Goal: Transaction & Acquisition: Purchase product/service

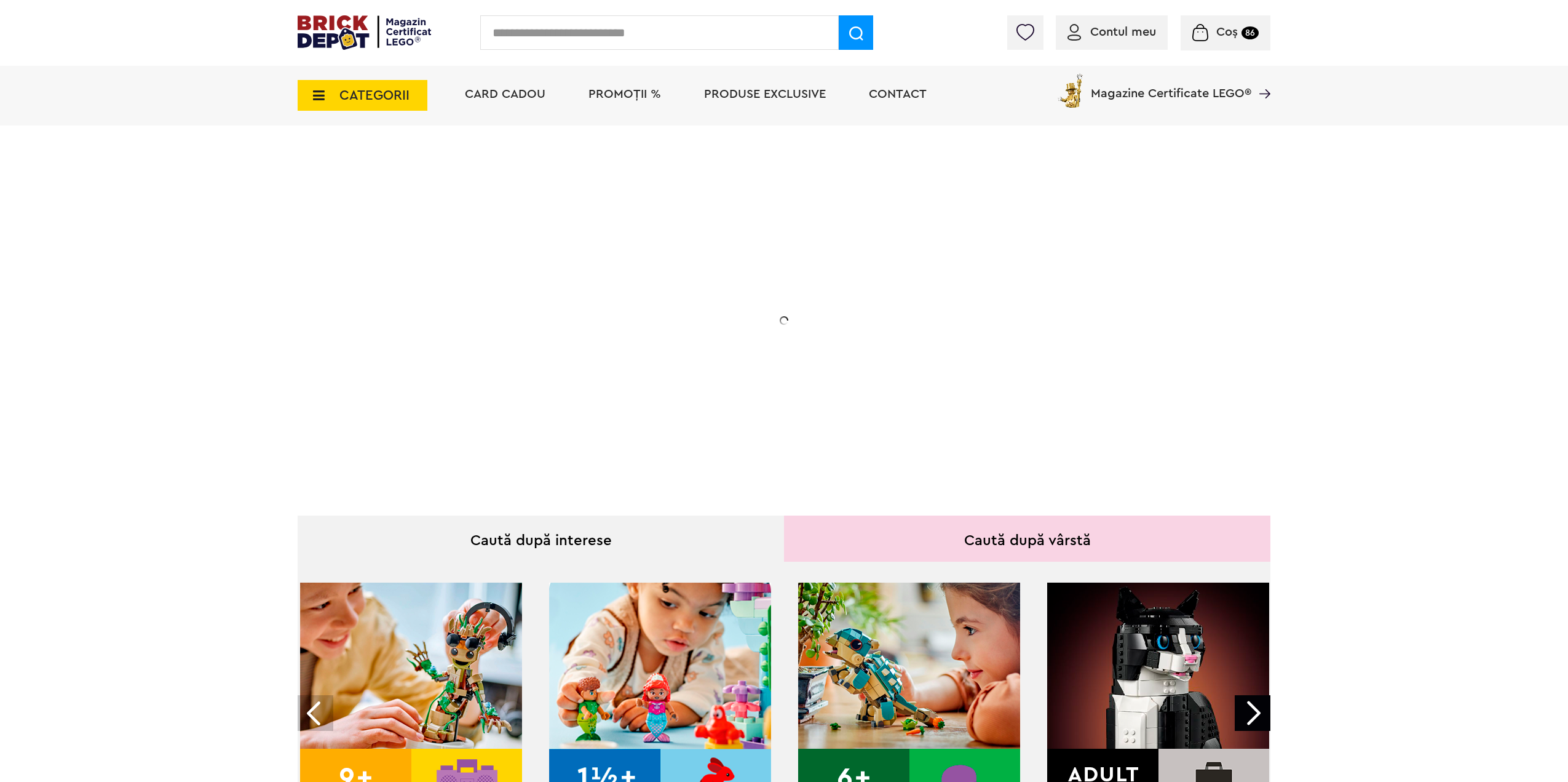
click at [1210, 41] on div "Coș 86" at bounding box center [1225, 32] width 90 height 35
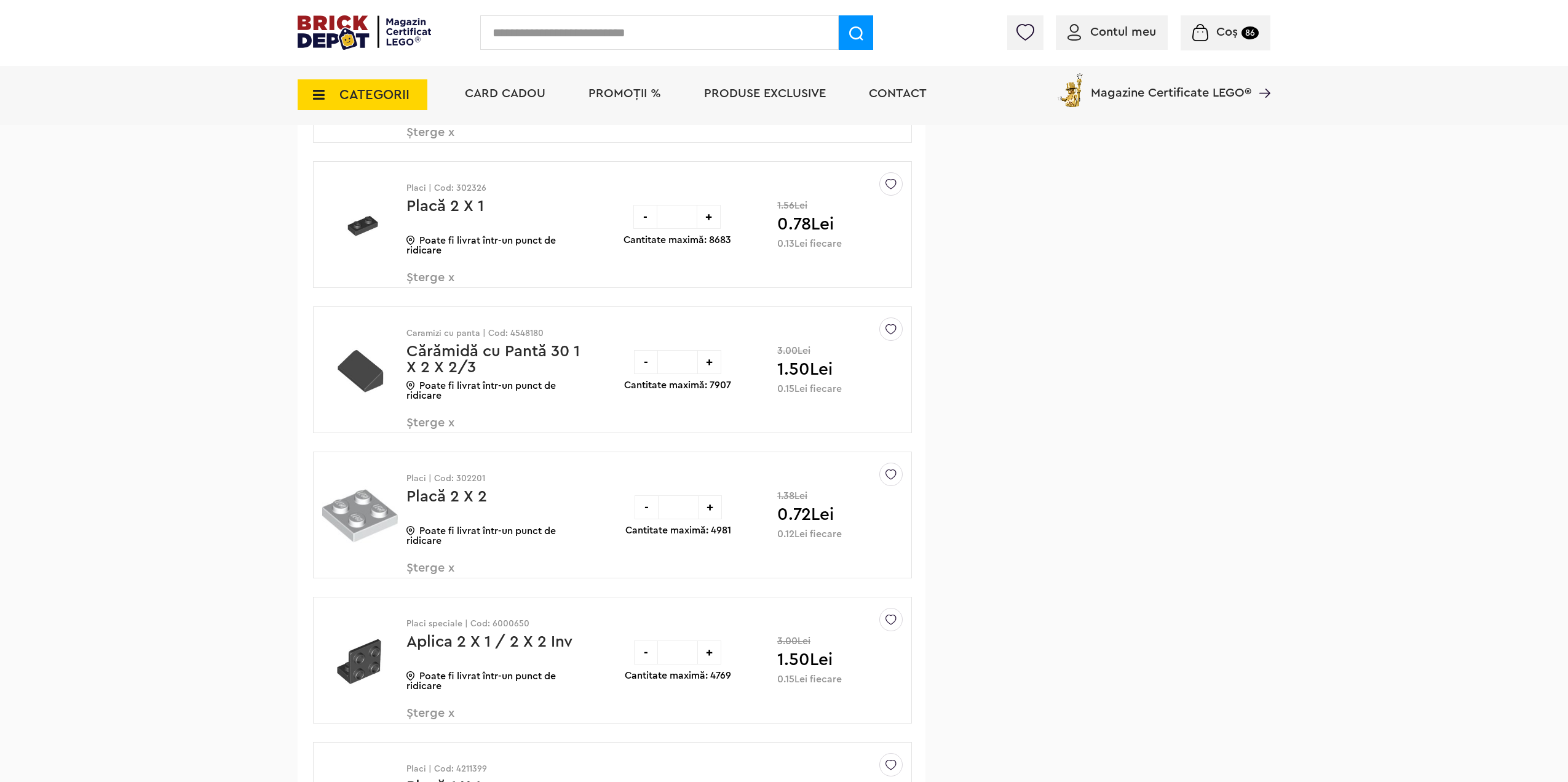
drag, startPoint x: 1392, startPoint y: 298, endPoint x: 1434, endPoint y: 479, distance: 185.8
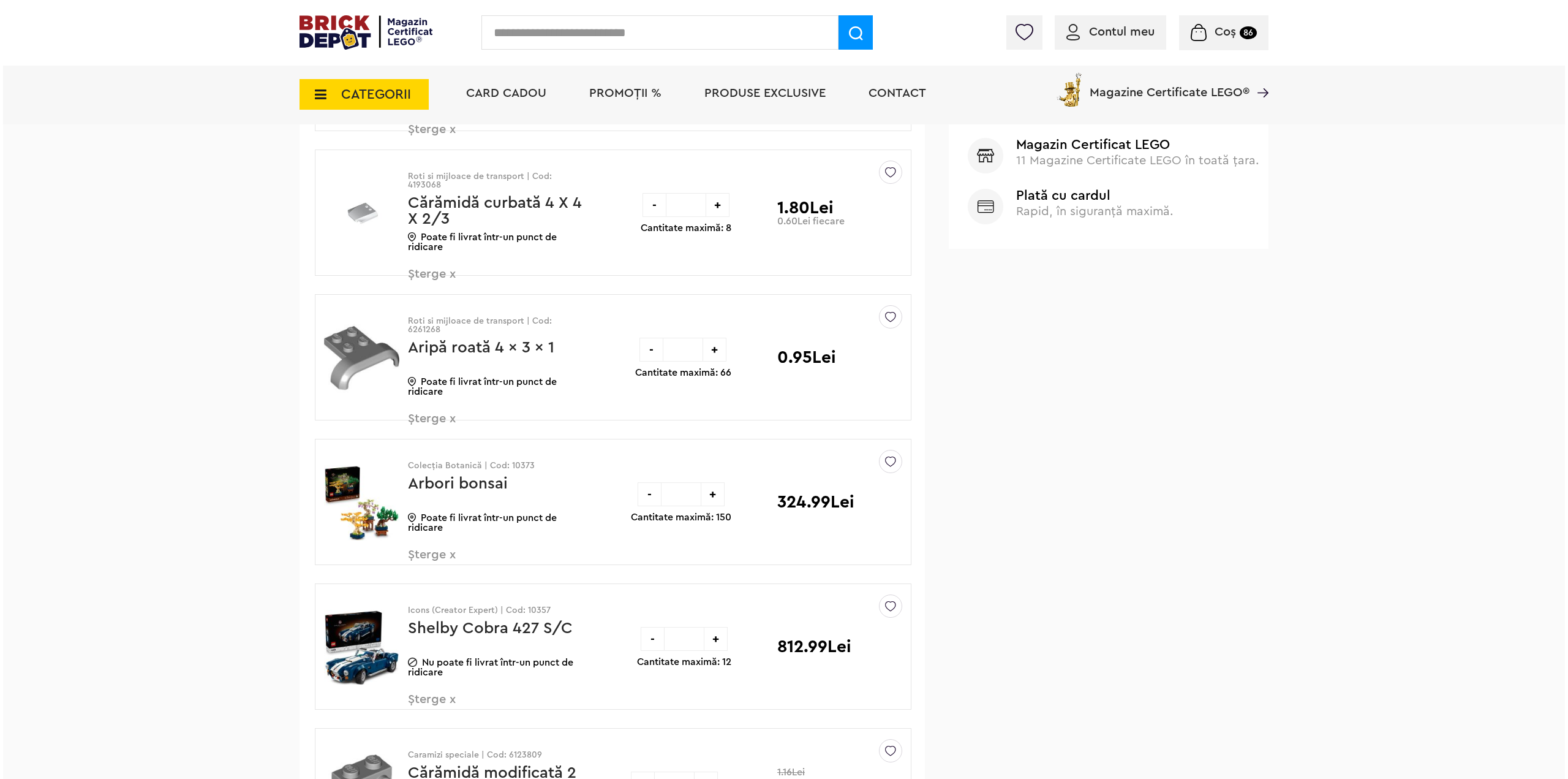
scroll to position [718, 0]
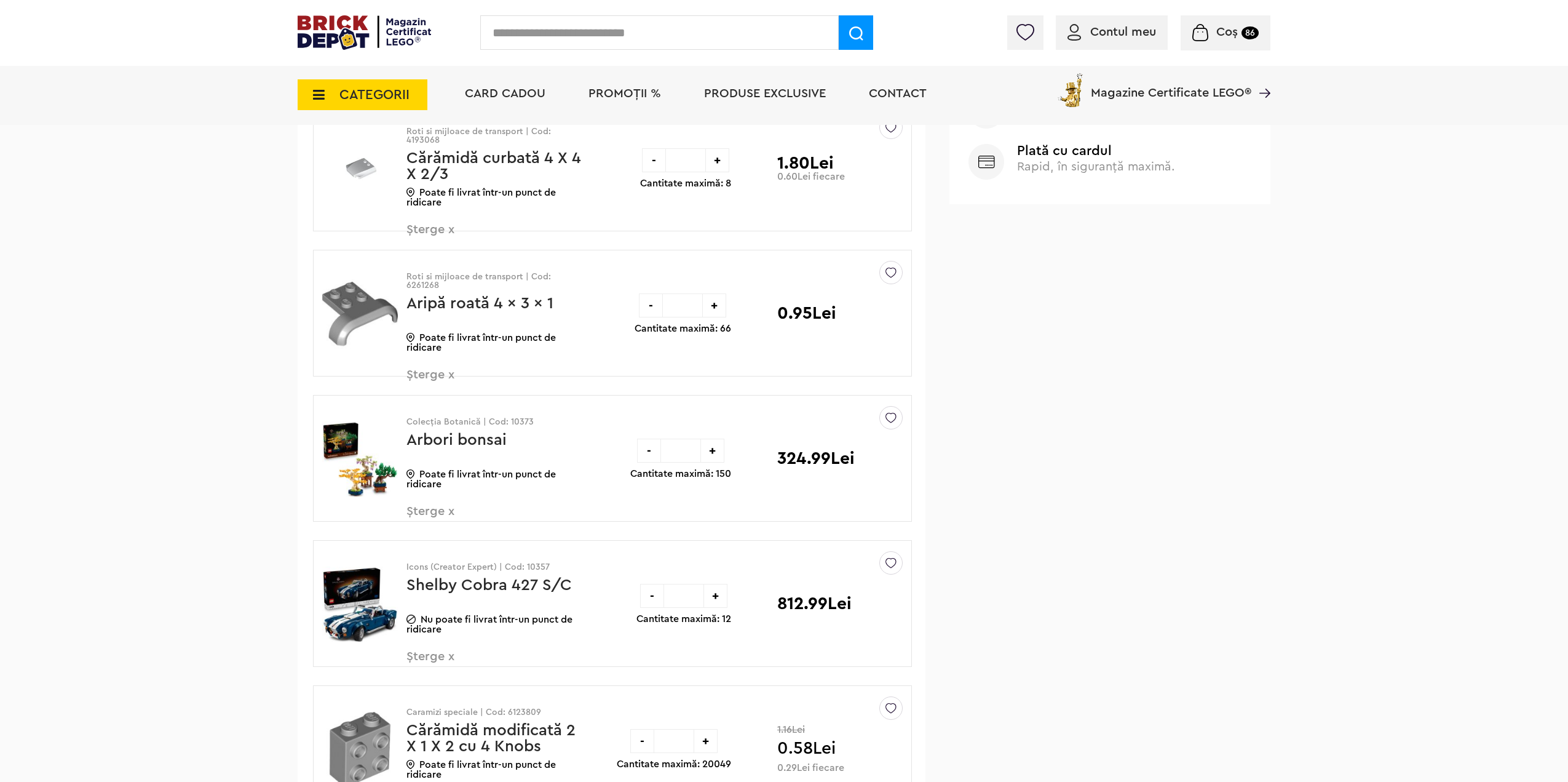
click at [379, 99] on span "CATEGORII" at bounding box center [375, 95] width 70 height 14
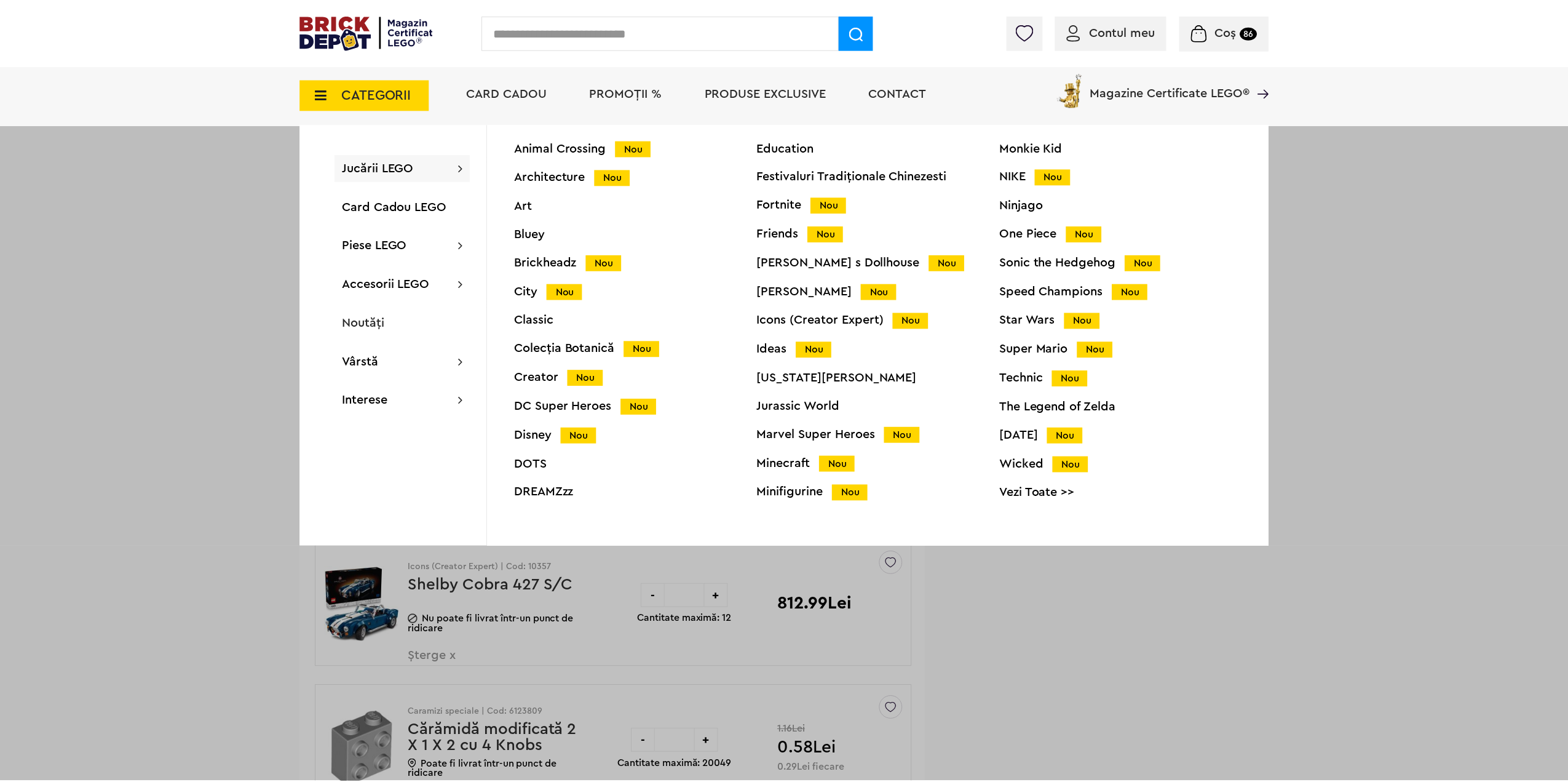
scroll to position [49, 0]
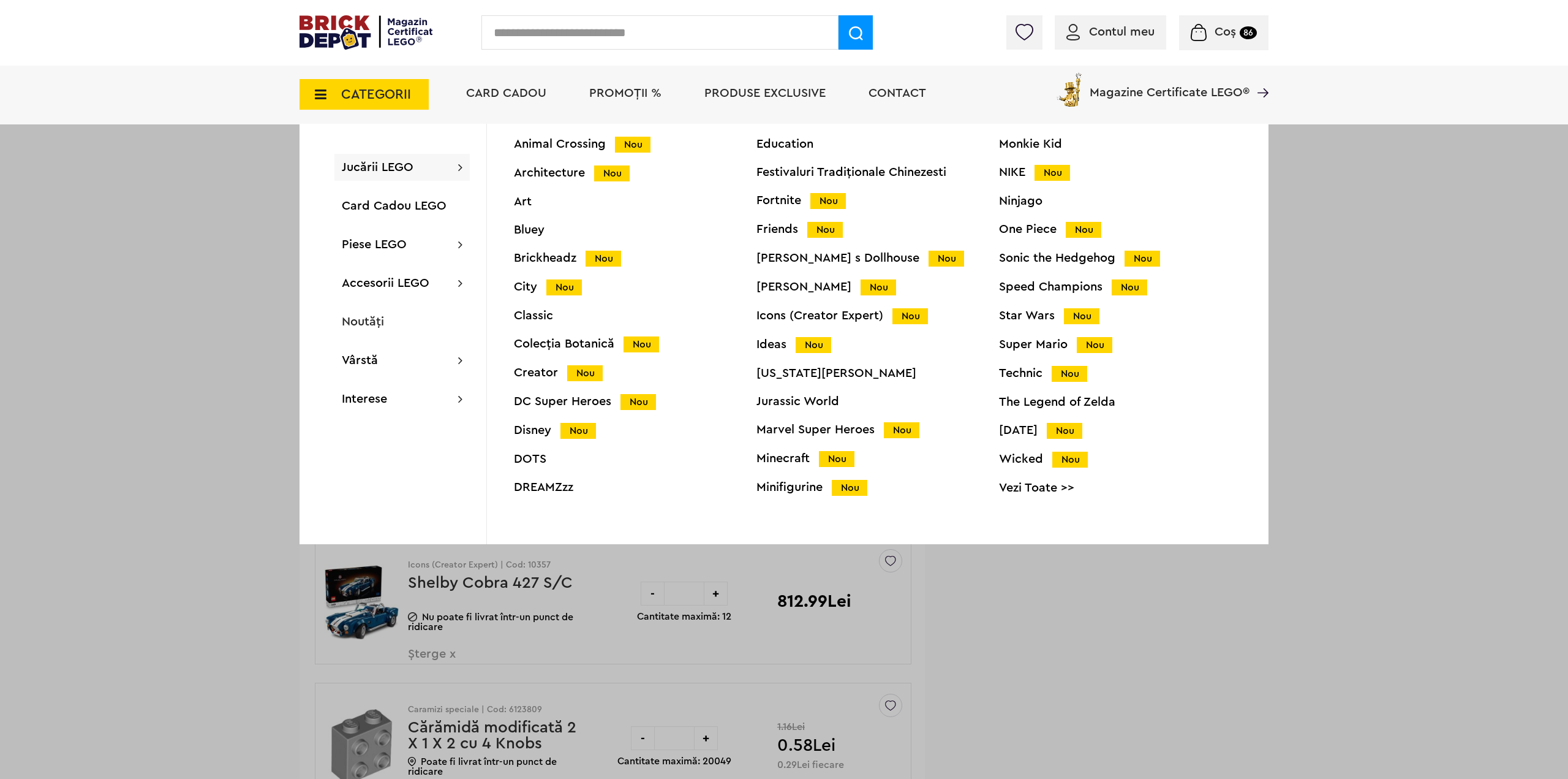
click at [1028, 489] on link "Vezi Toate >>" at bounding box center [1120, 487] width 243 height 12
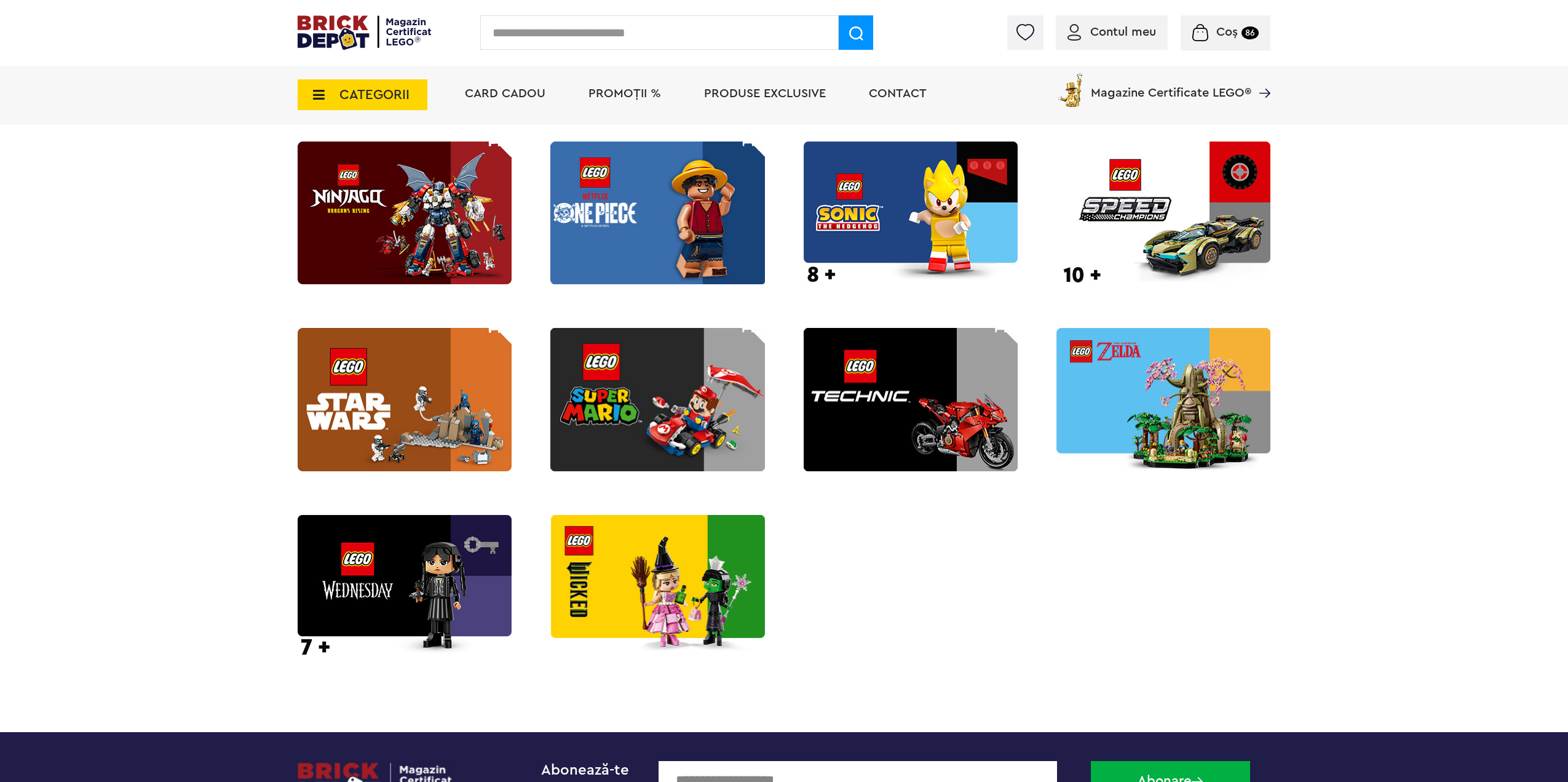
scroll to position [1661, 0]
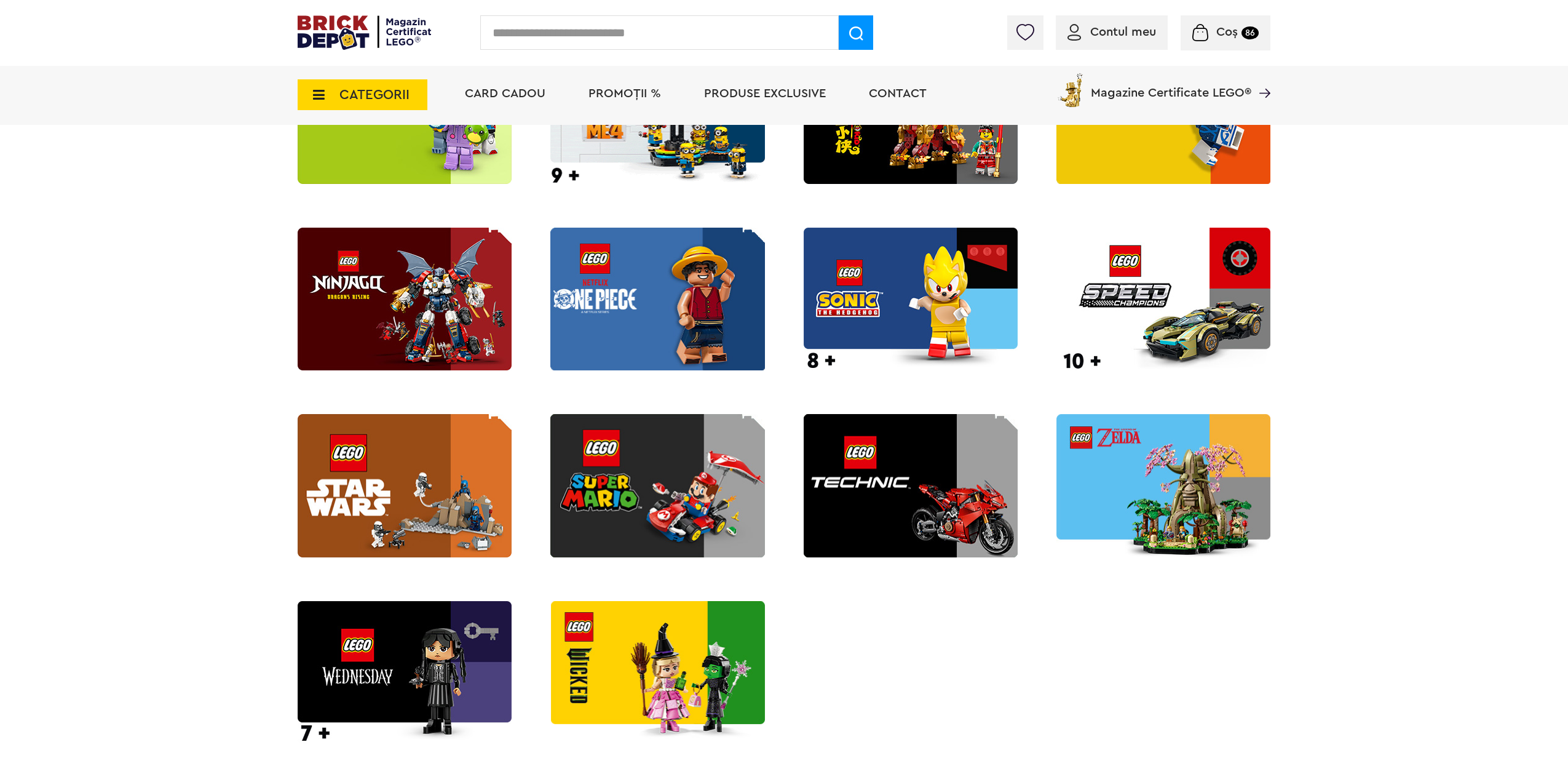
click at [604, 295] on img at bounding box center [657, 298] width 214 height 143
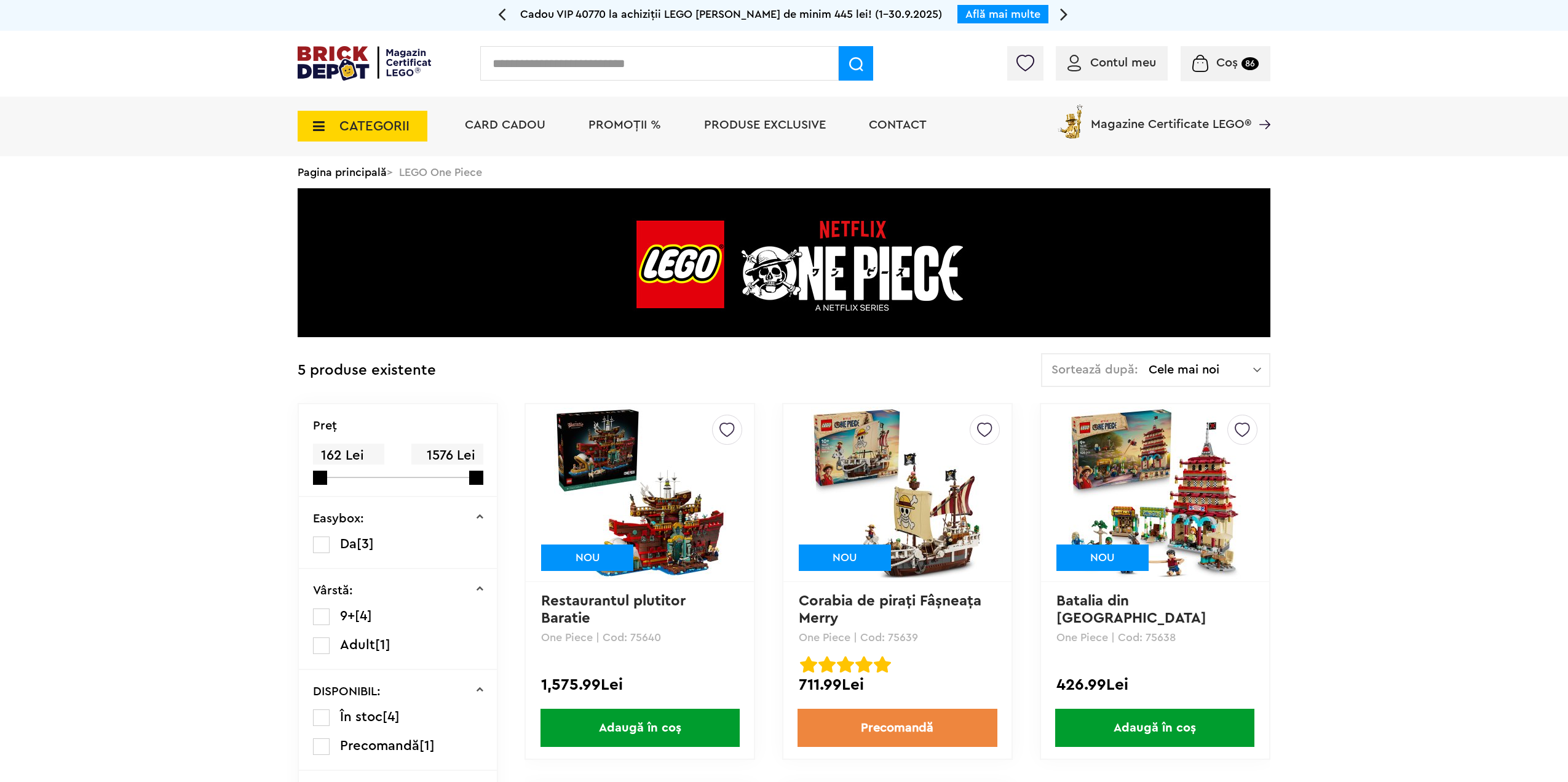
click at [627, 115] on li "PROMOȚII %" at bounding box center [625, 126] width 97 height 59
click at [623, 119] on span "PROMOȚII %" at bounding box center [624, 125] width 72 height 12
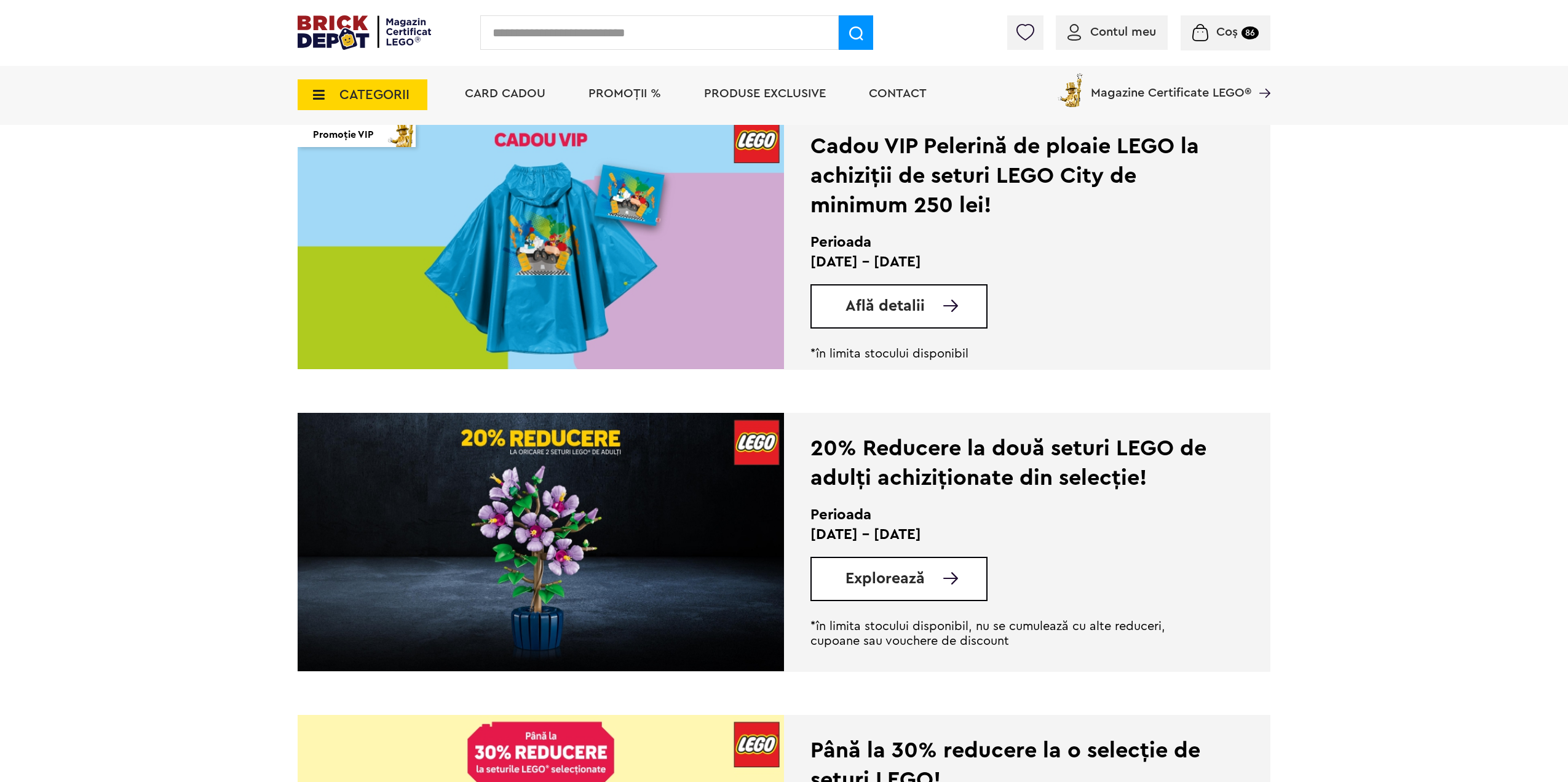
scroll to position [722, 0]
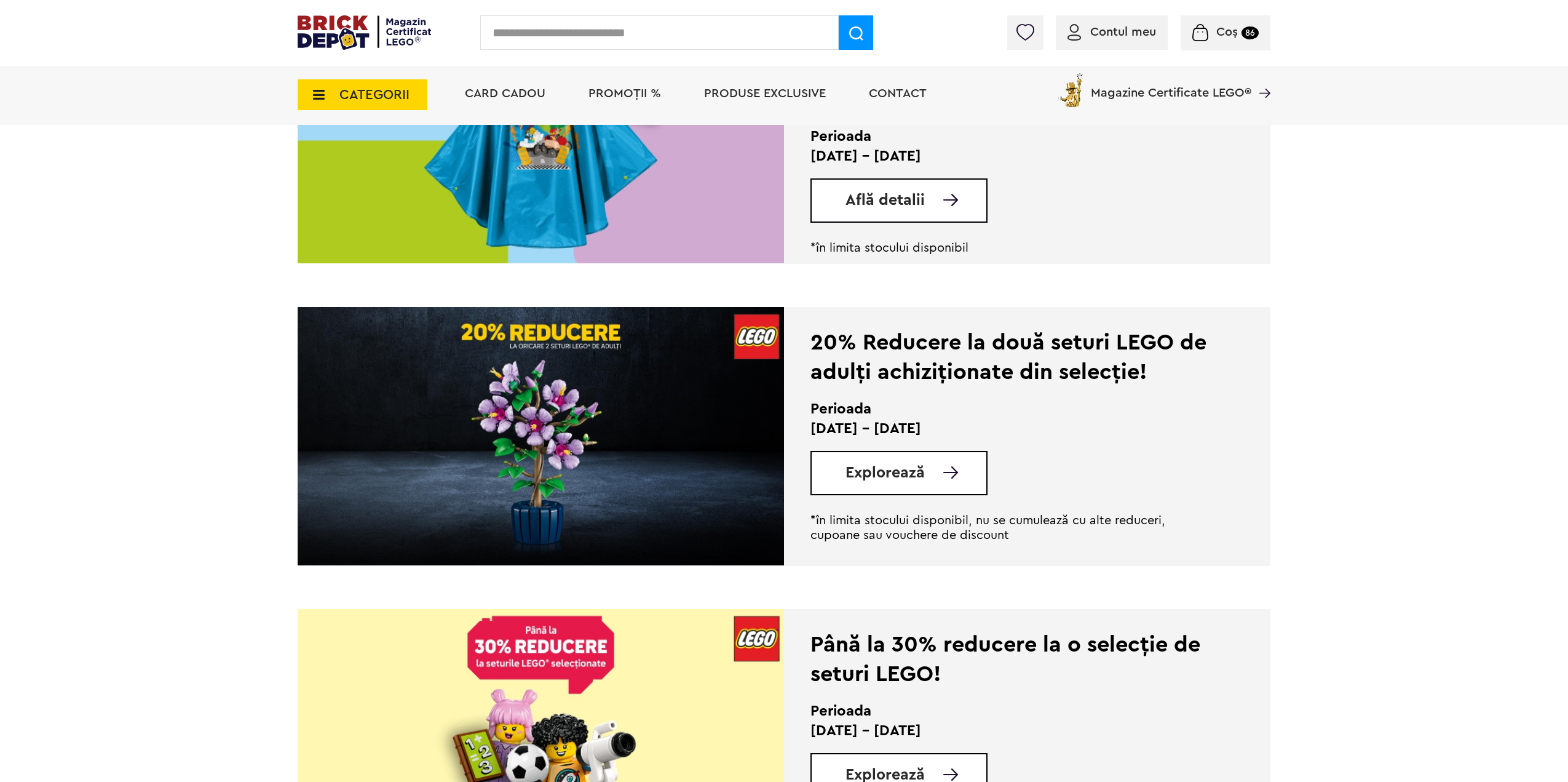
click at [904, 467] on span "Explorează" at bounding box center [885, 472] width 80 height 15
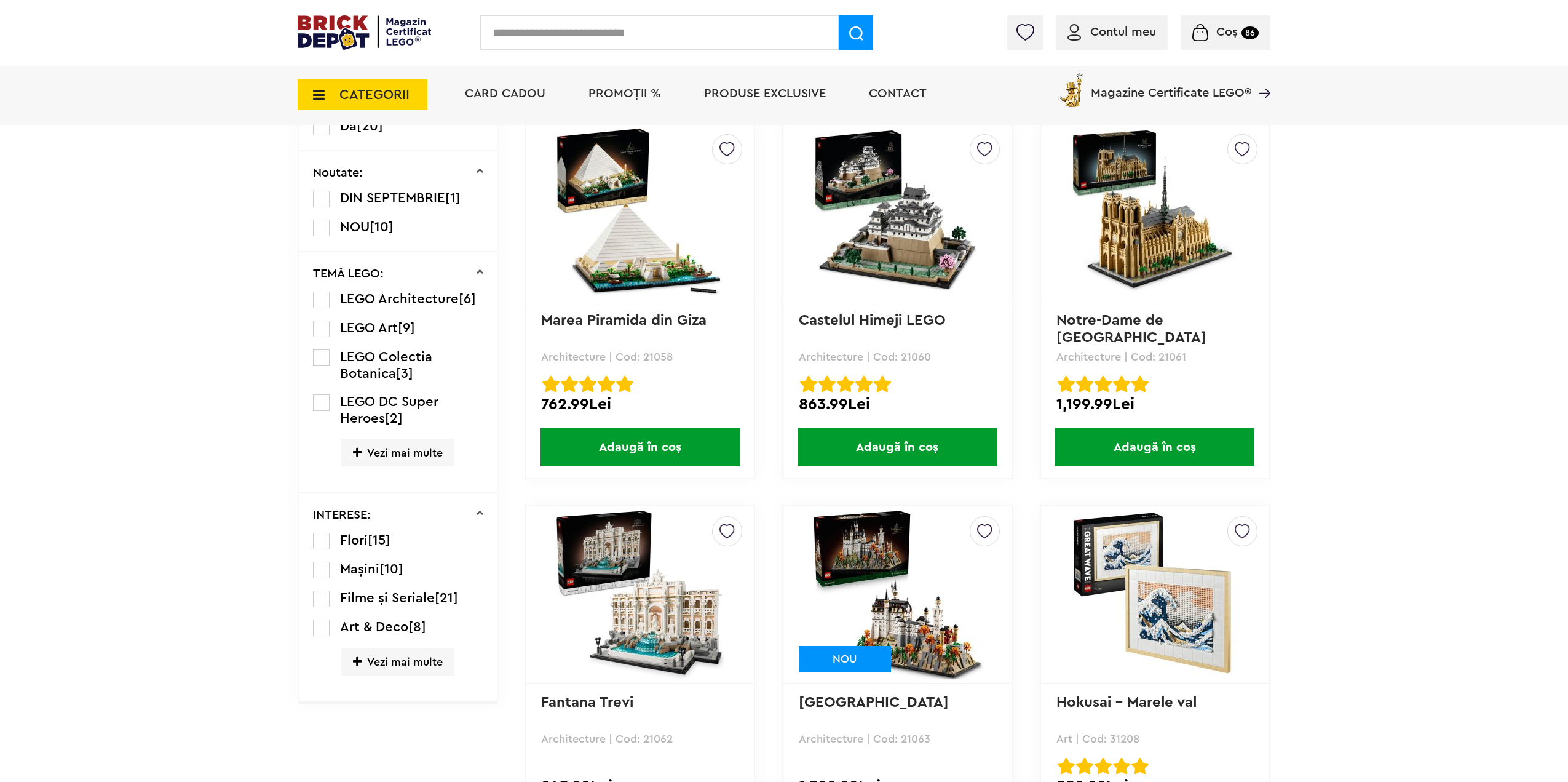
scroll to position [852, 0]
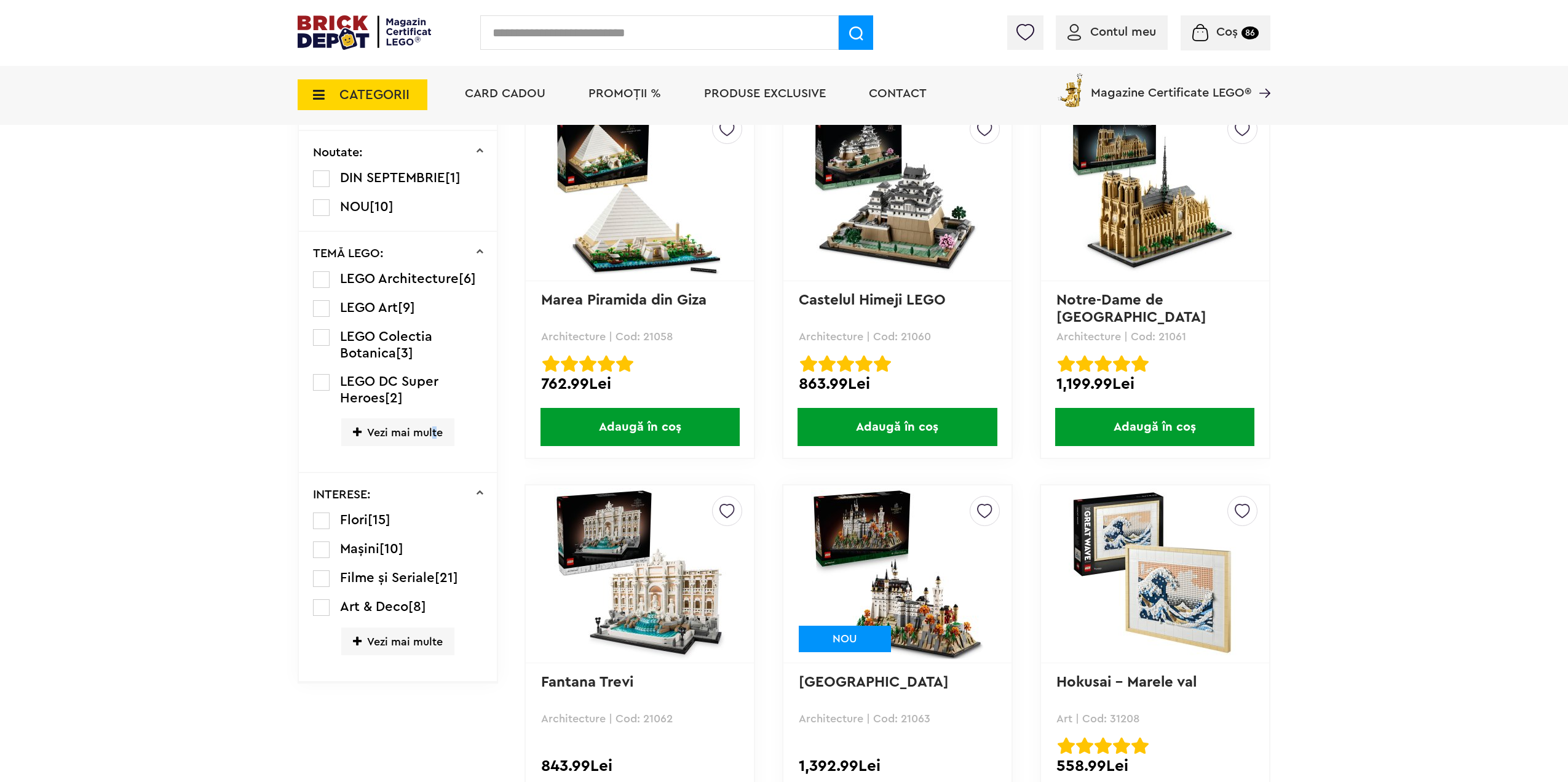
click at [433, 431] on span "Vezi mai multe" at bounding box center [398, 431] width 113 height 28
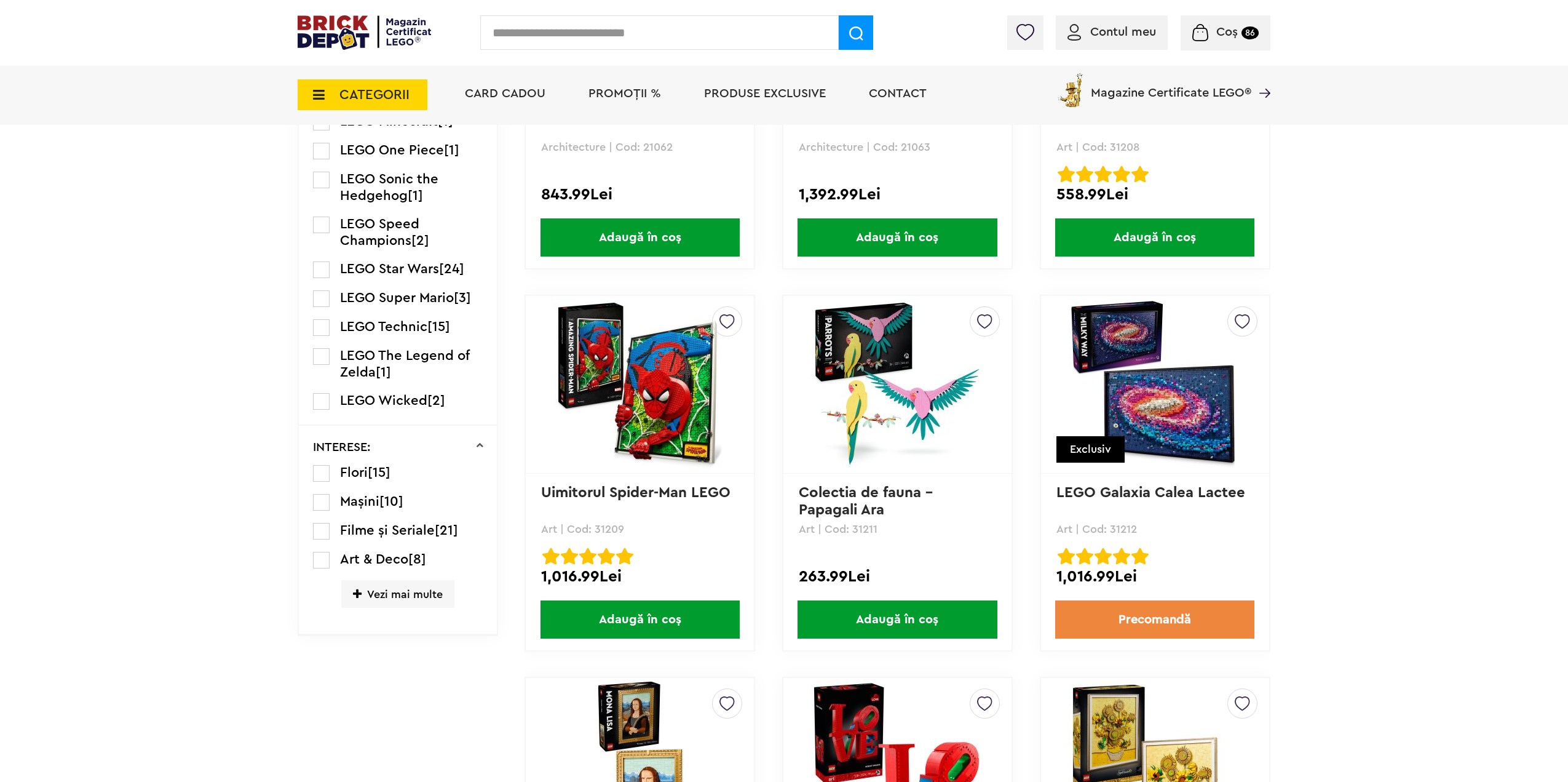
scroll to position [1405, 0]
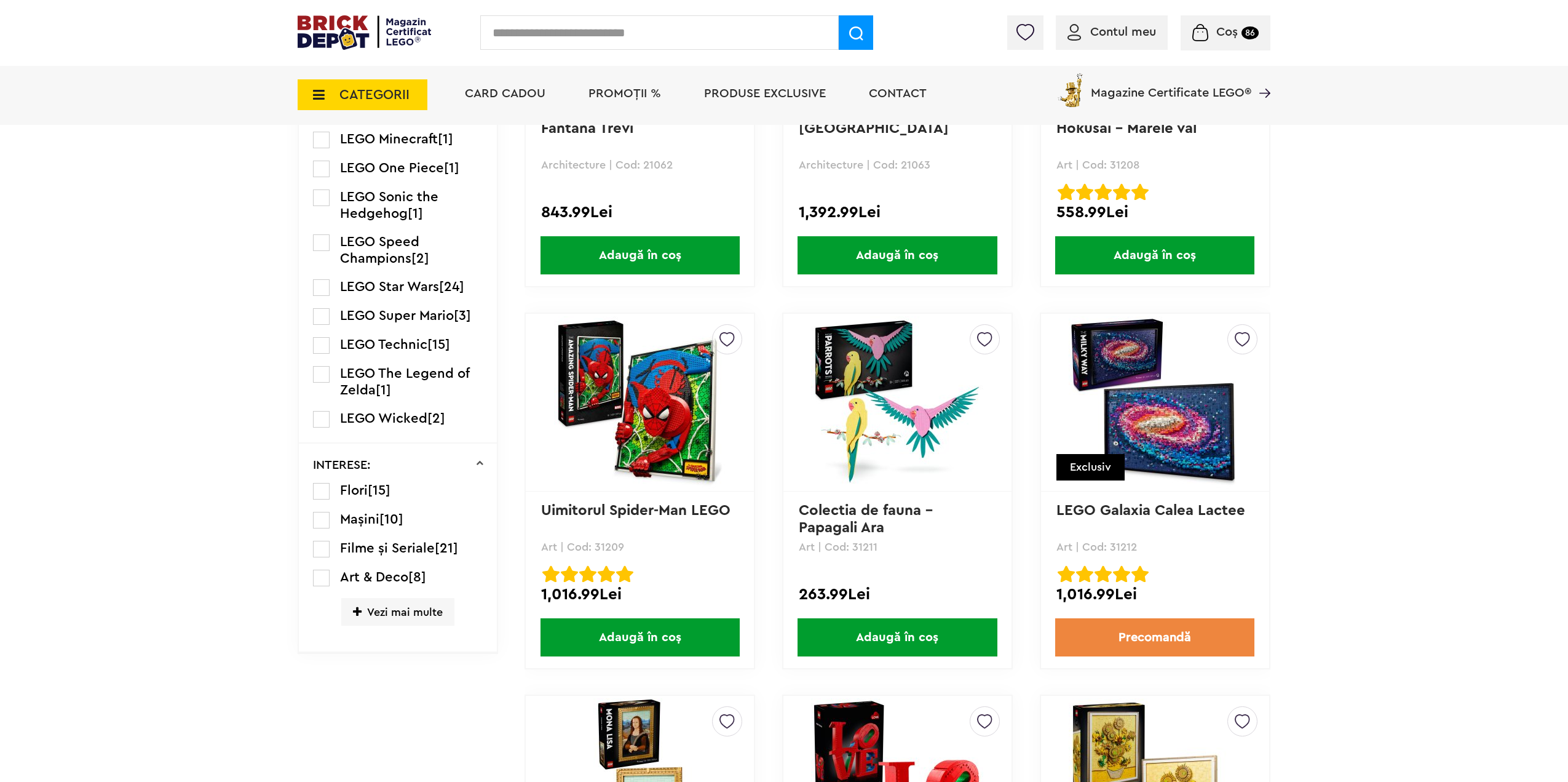
click at [338, 160] on li "LEGO One Piece [1]" at bounding box center [398, 168] width 171 height 17
click at [326, 161] on label at bounding box center [321, 168] width 16 height 16
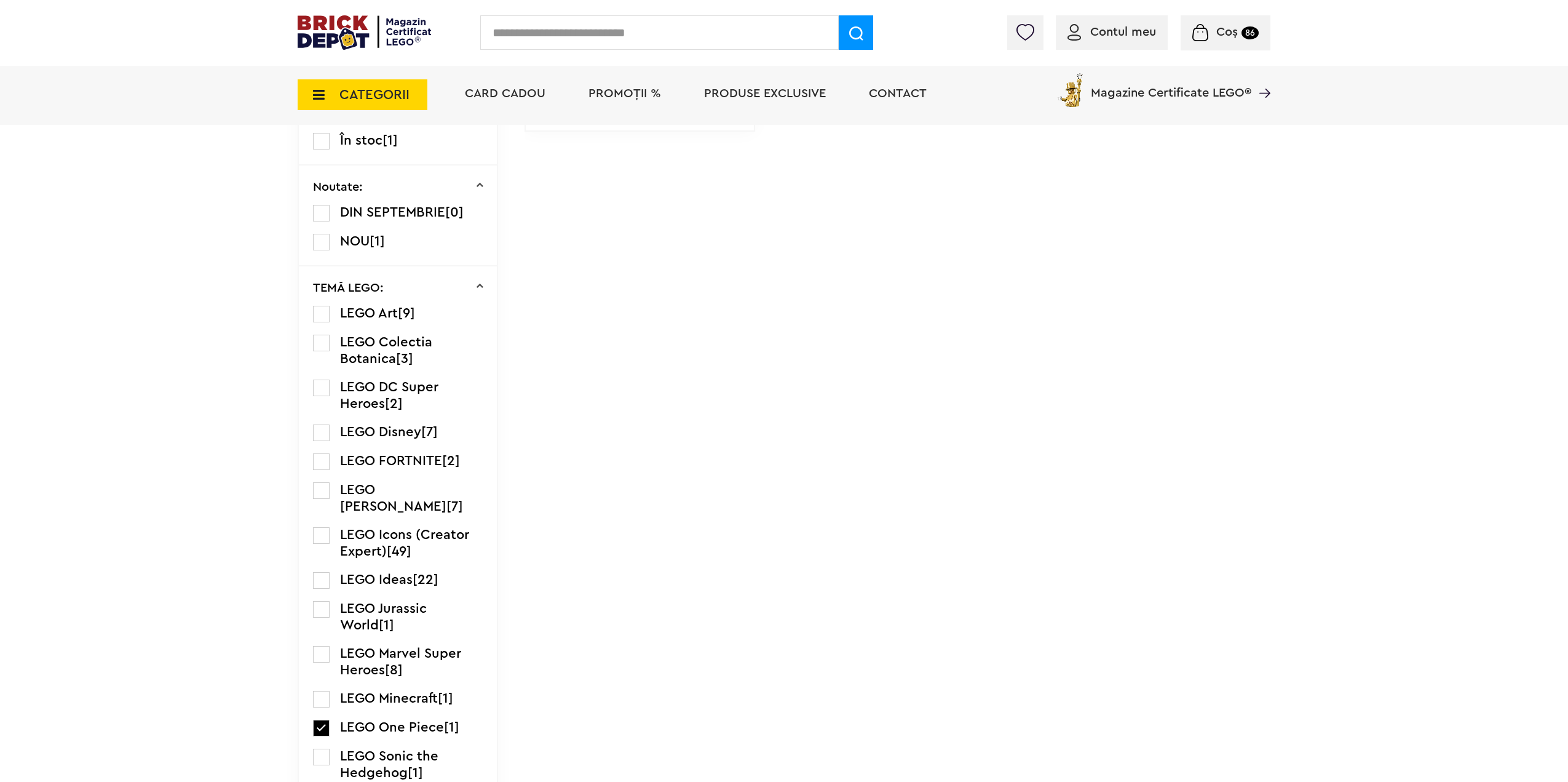
scroll to position [799, 0]
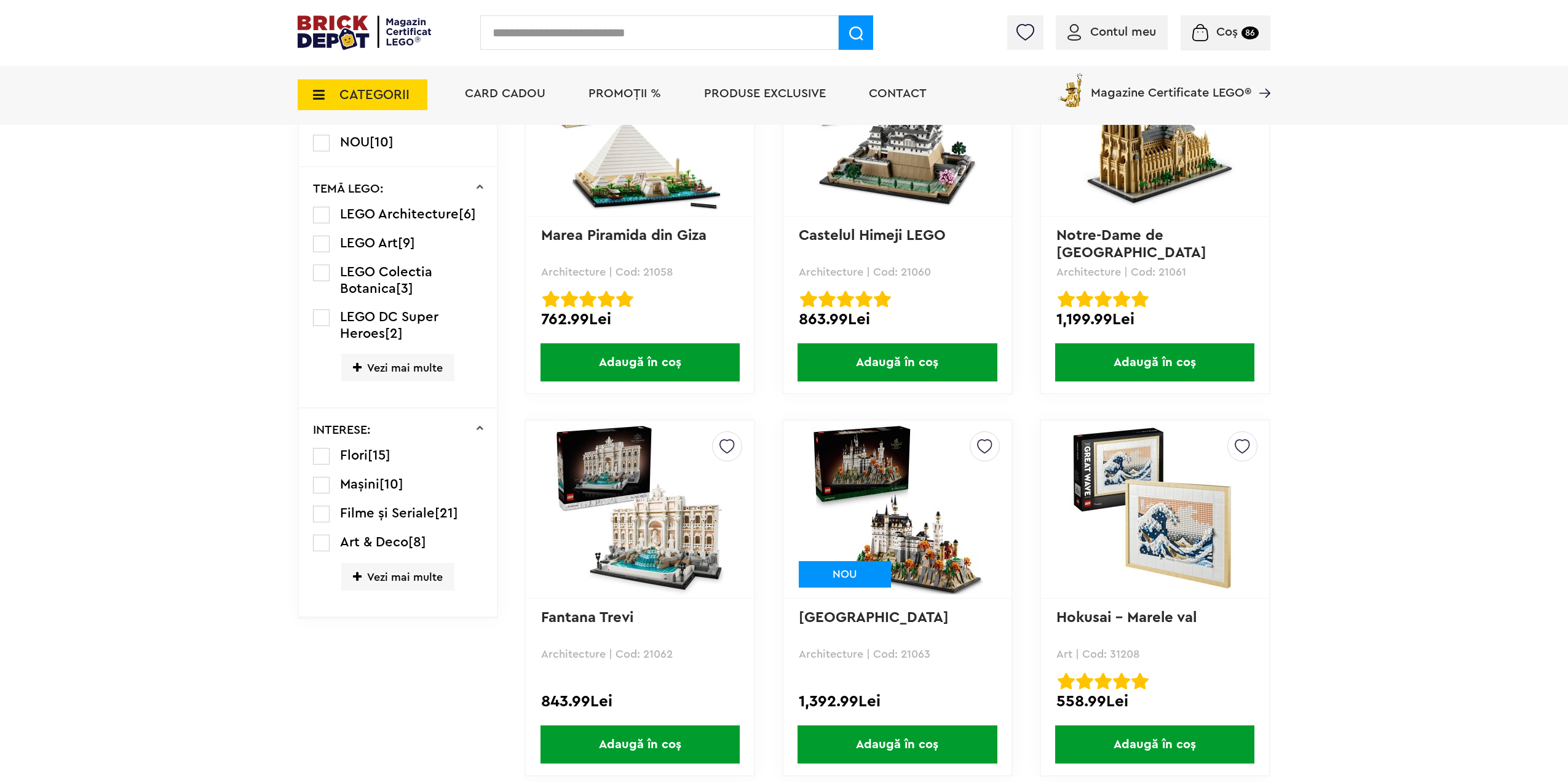
scroll to position [912, 0]
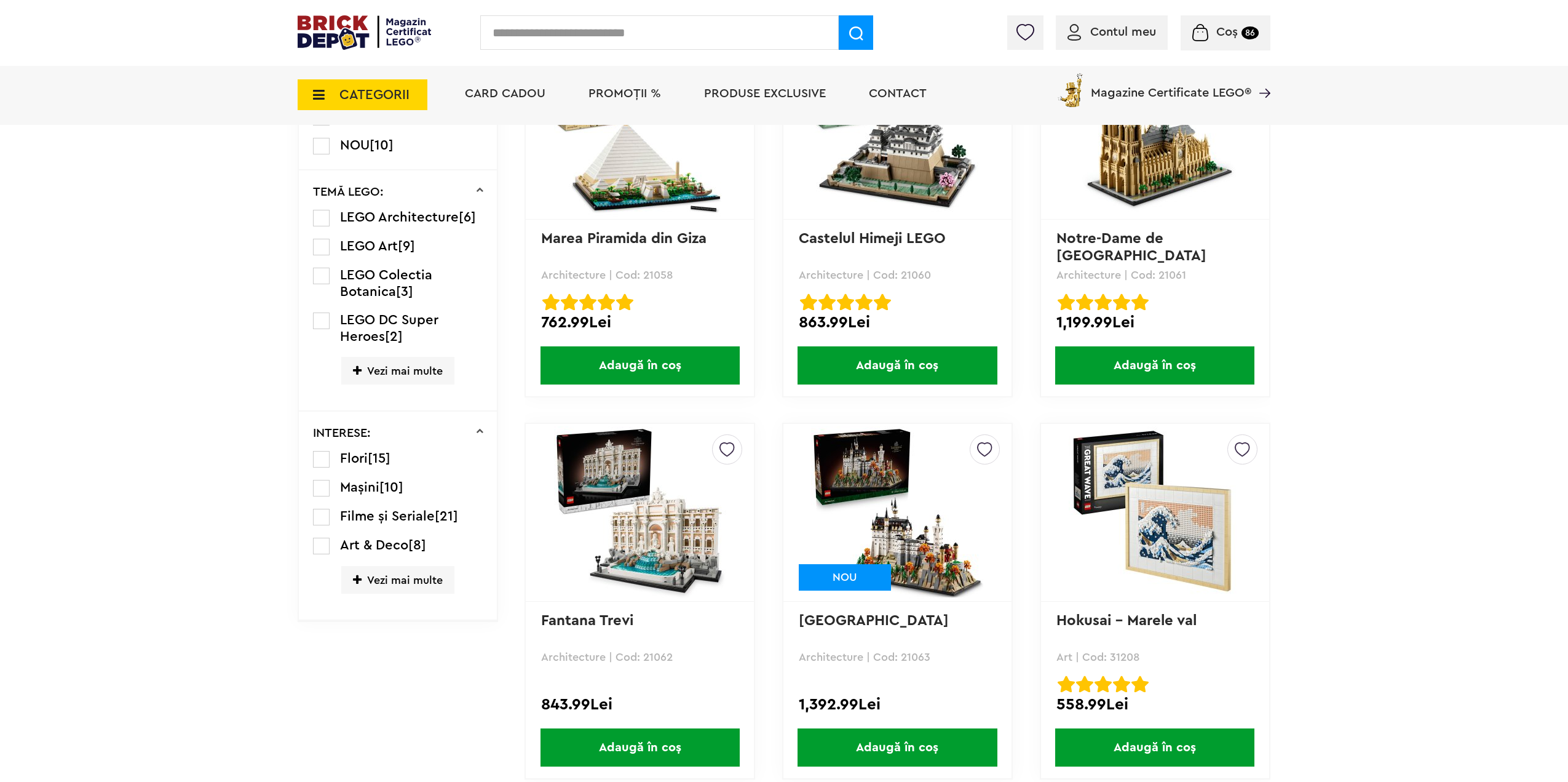
click at [409, 384] on ul "LEGO Architecture [6] LEGO Art [9] LEGO Colectia Botanica [3] LEGO DC Super Her…" at bounding box center [398, 305] width 171 height 192
click at [413, 379] on span "Vezi mai multe" at bounding box center [398, 371] width 113 height 28
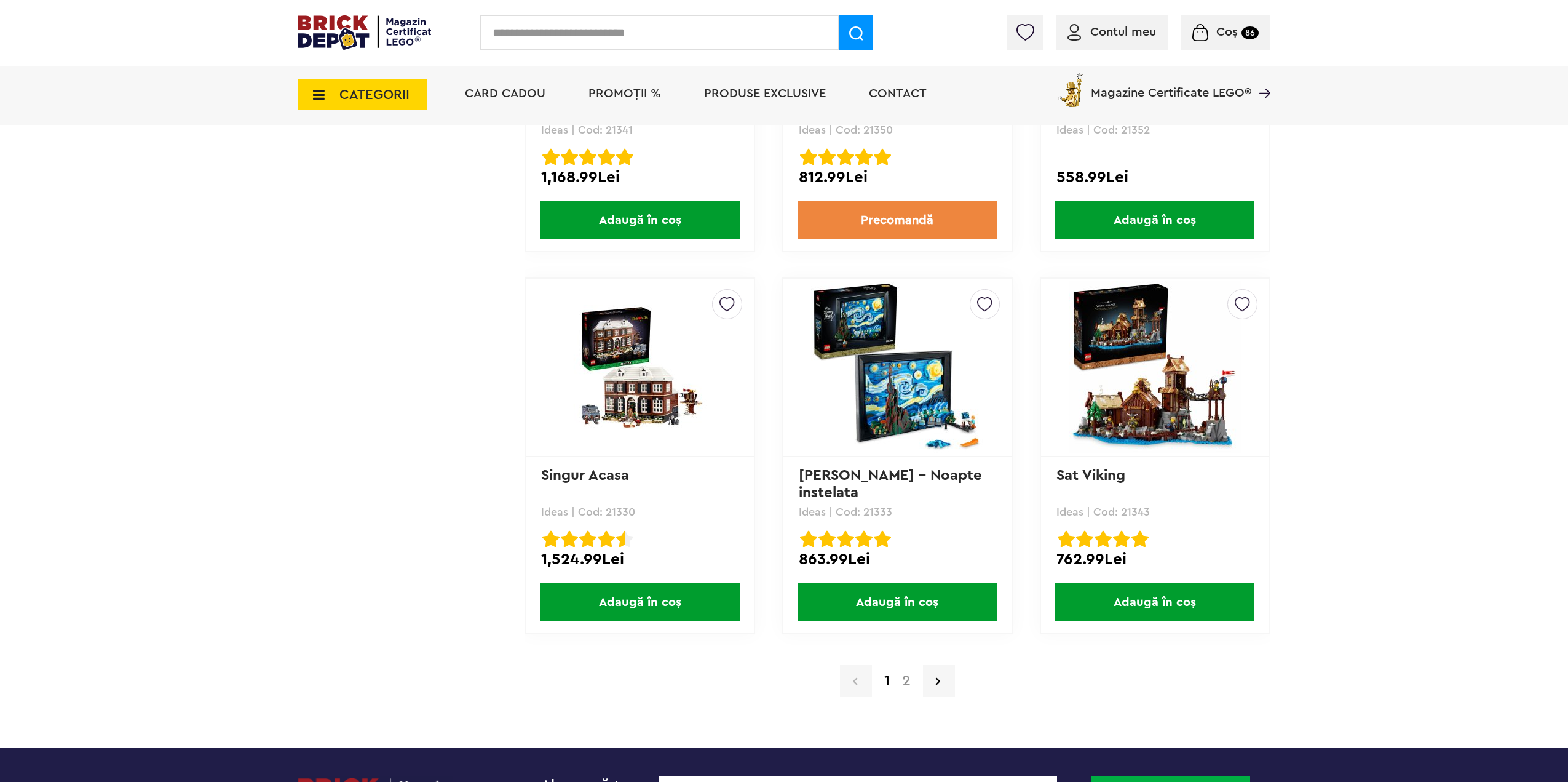
scroll to position [11875, 0]
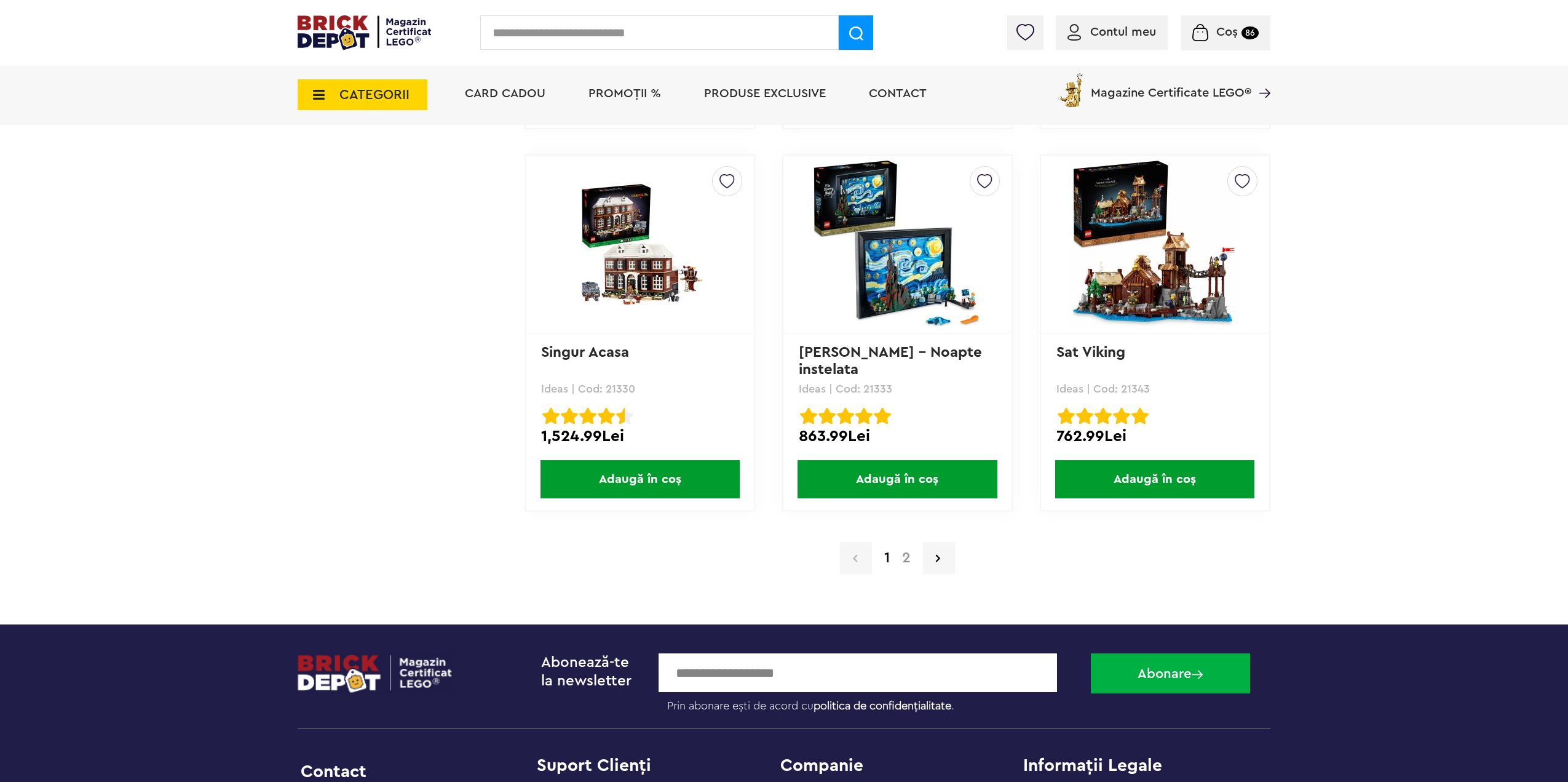
click at [1252, 38] on small "86" at bounding box center [1250, 33] width 17 height 13
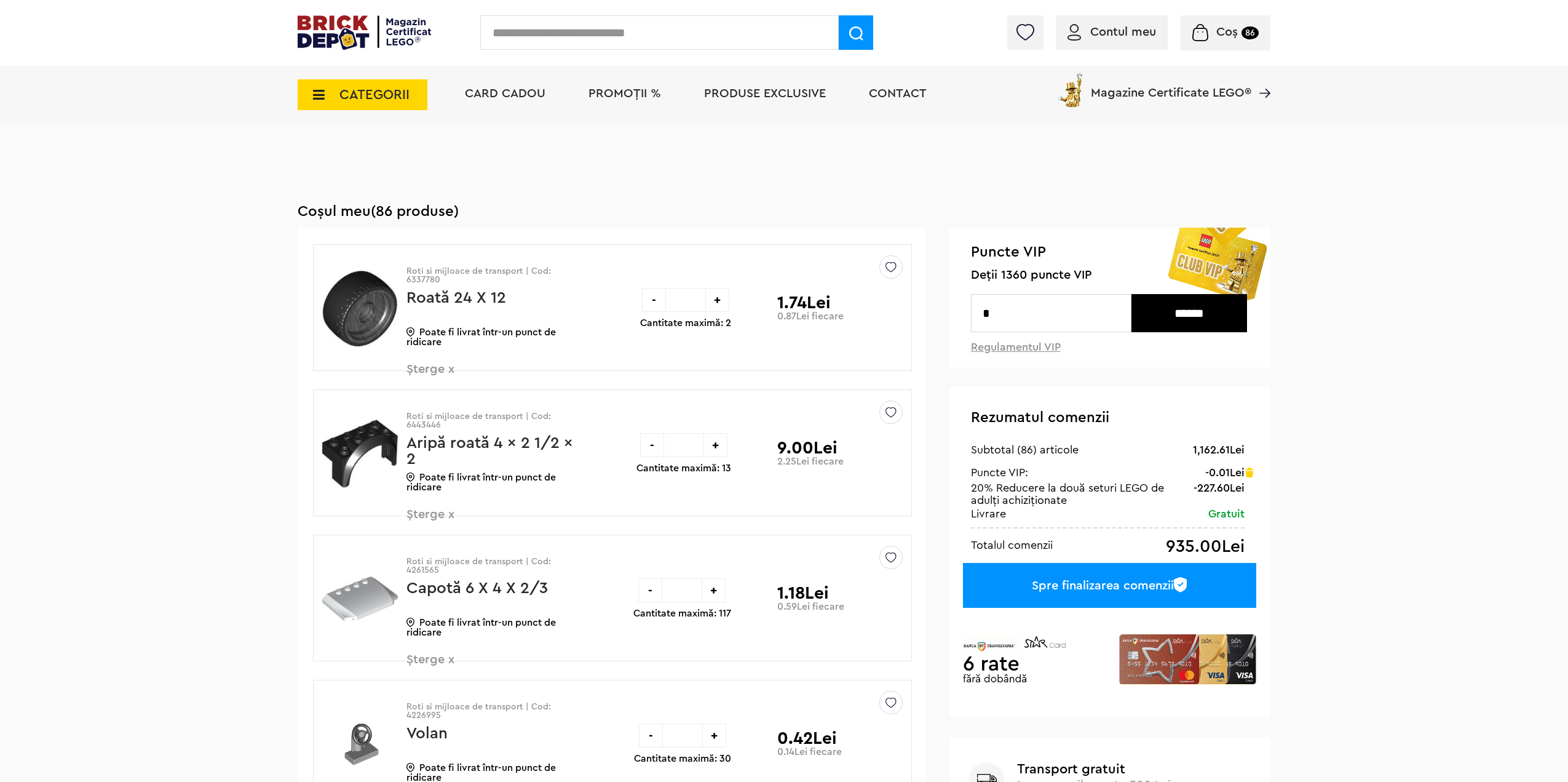
drag, startPoint x: 977, startPoint y: 382, endPoint x: 507, endPoint y: 178, distance: 512.4
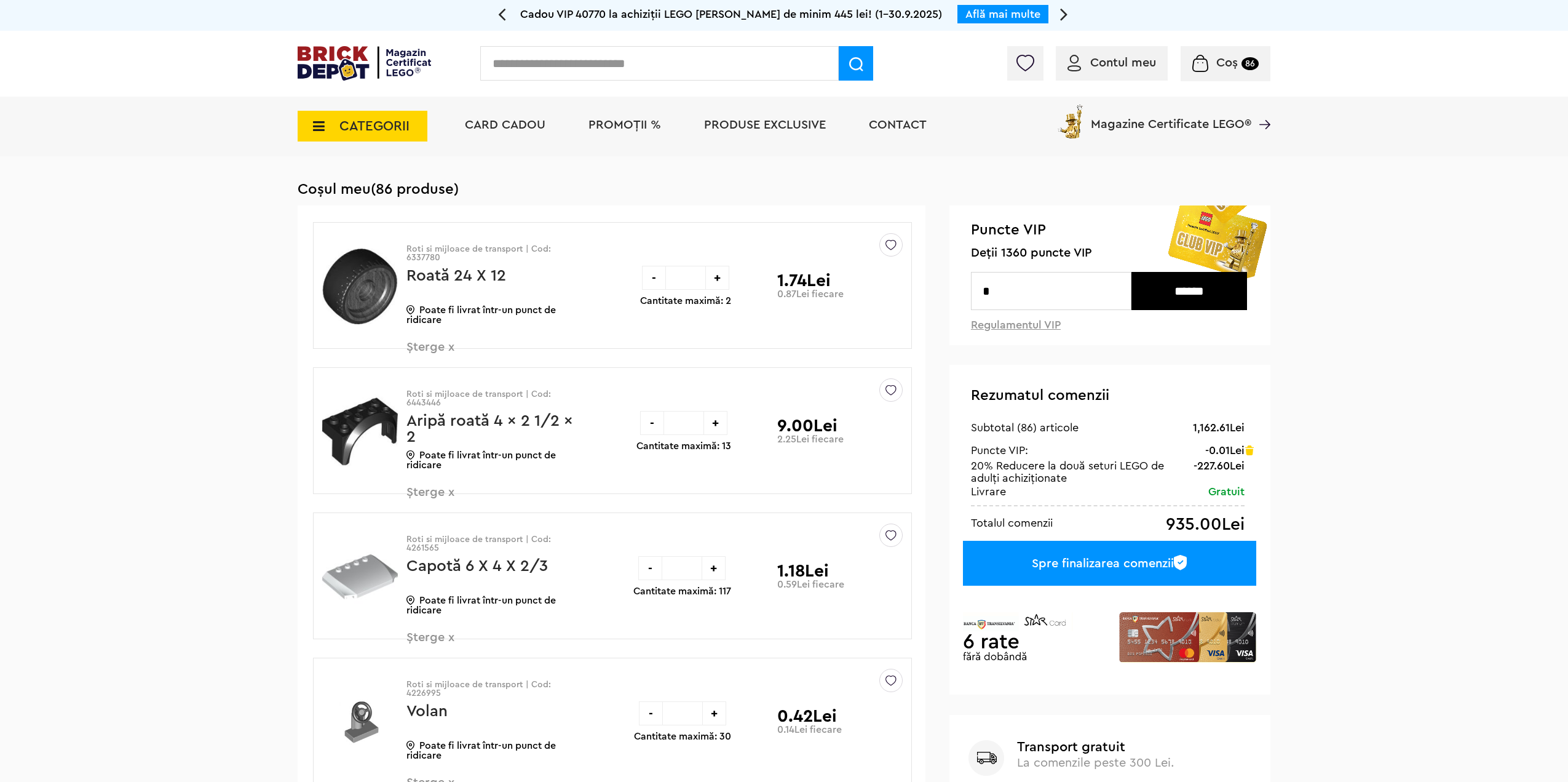
click at [609, 124] on span "PROMOȚII %" at bounding box center [624, 125] width 72 height 12
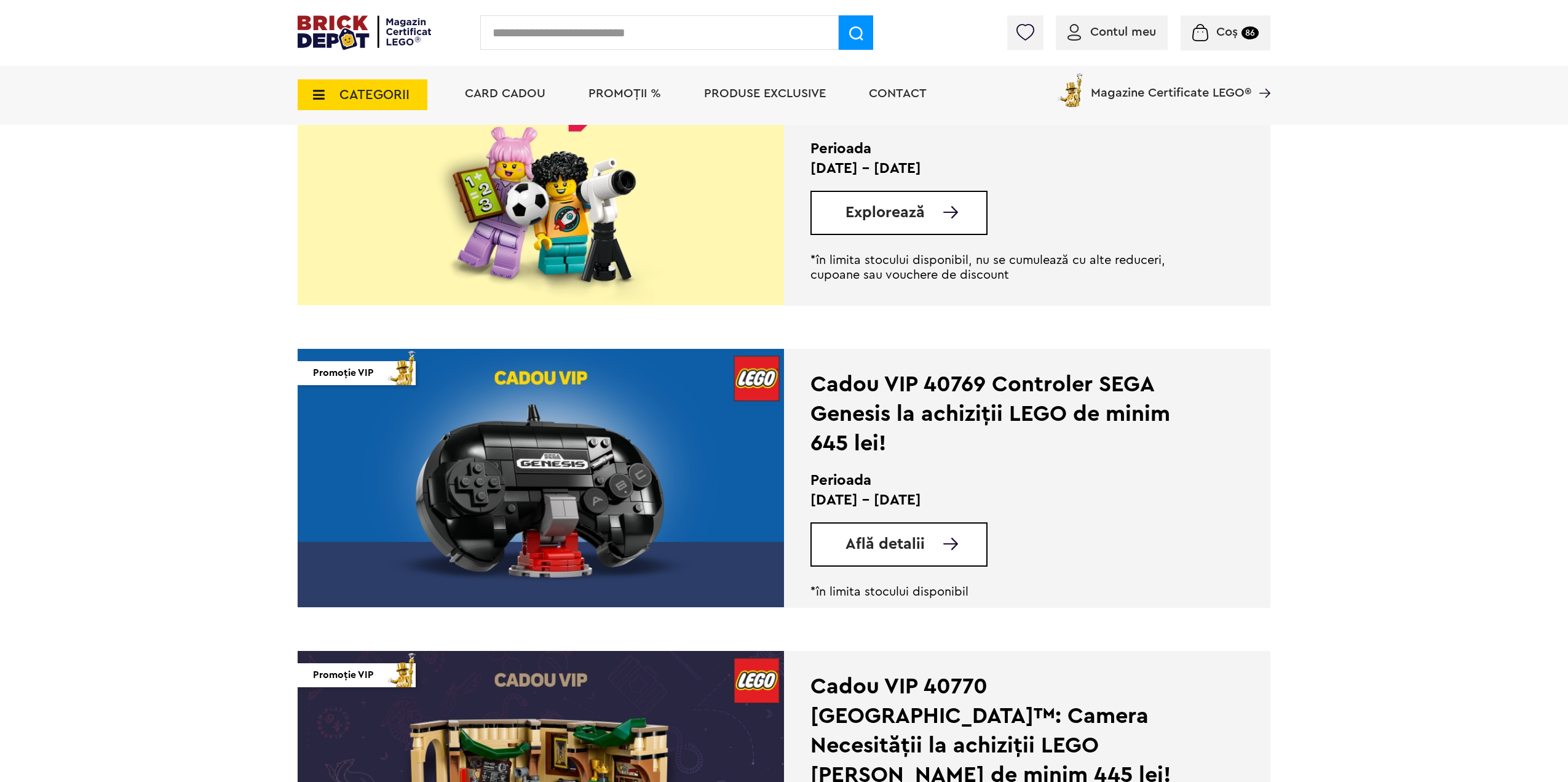
scroll to position [1292, 0]
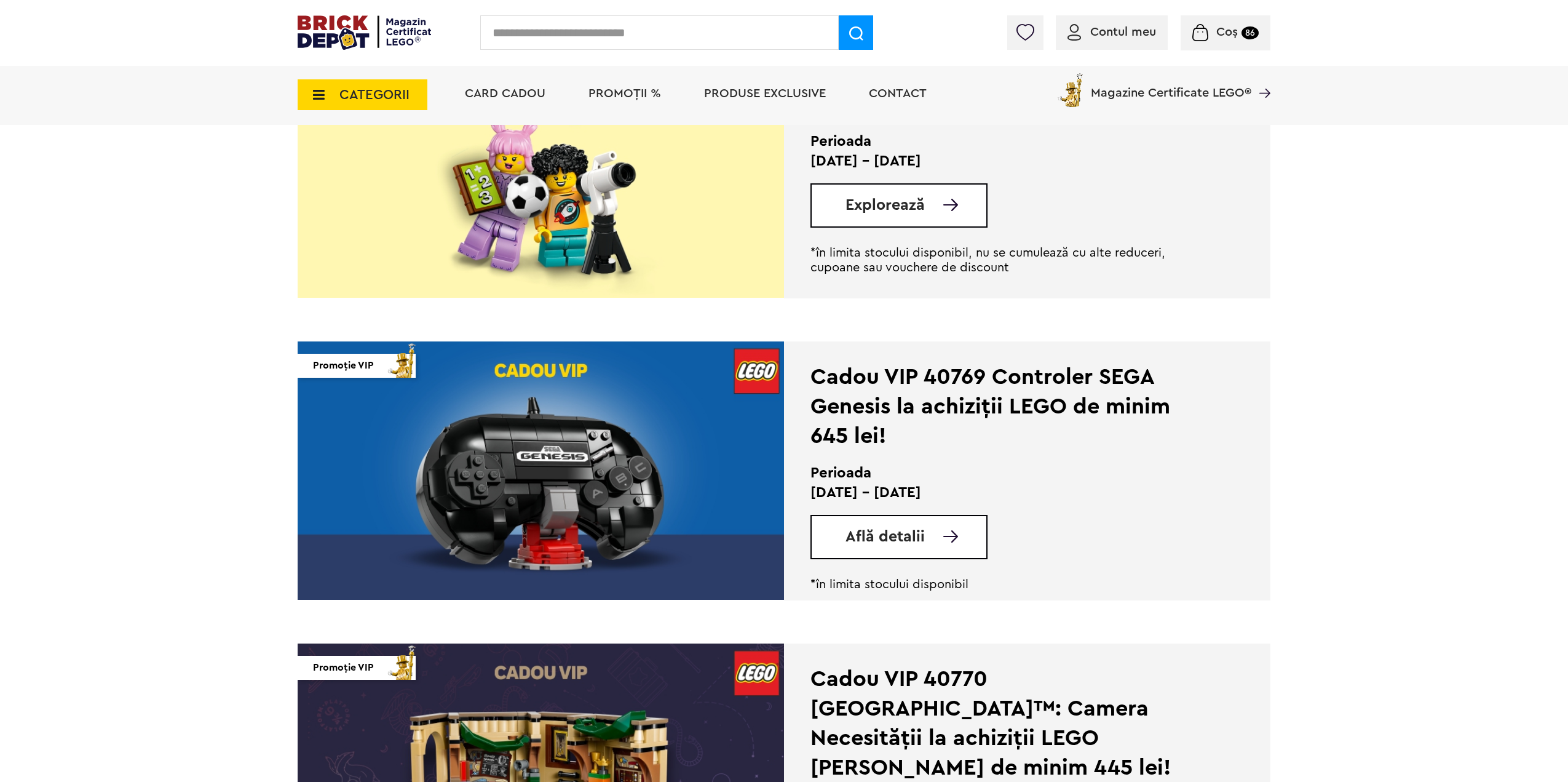
click at [922, 538] on span "Află detalii" at bounding box center [885, 536] width 80 height 15
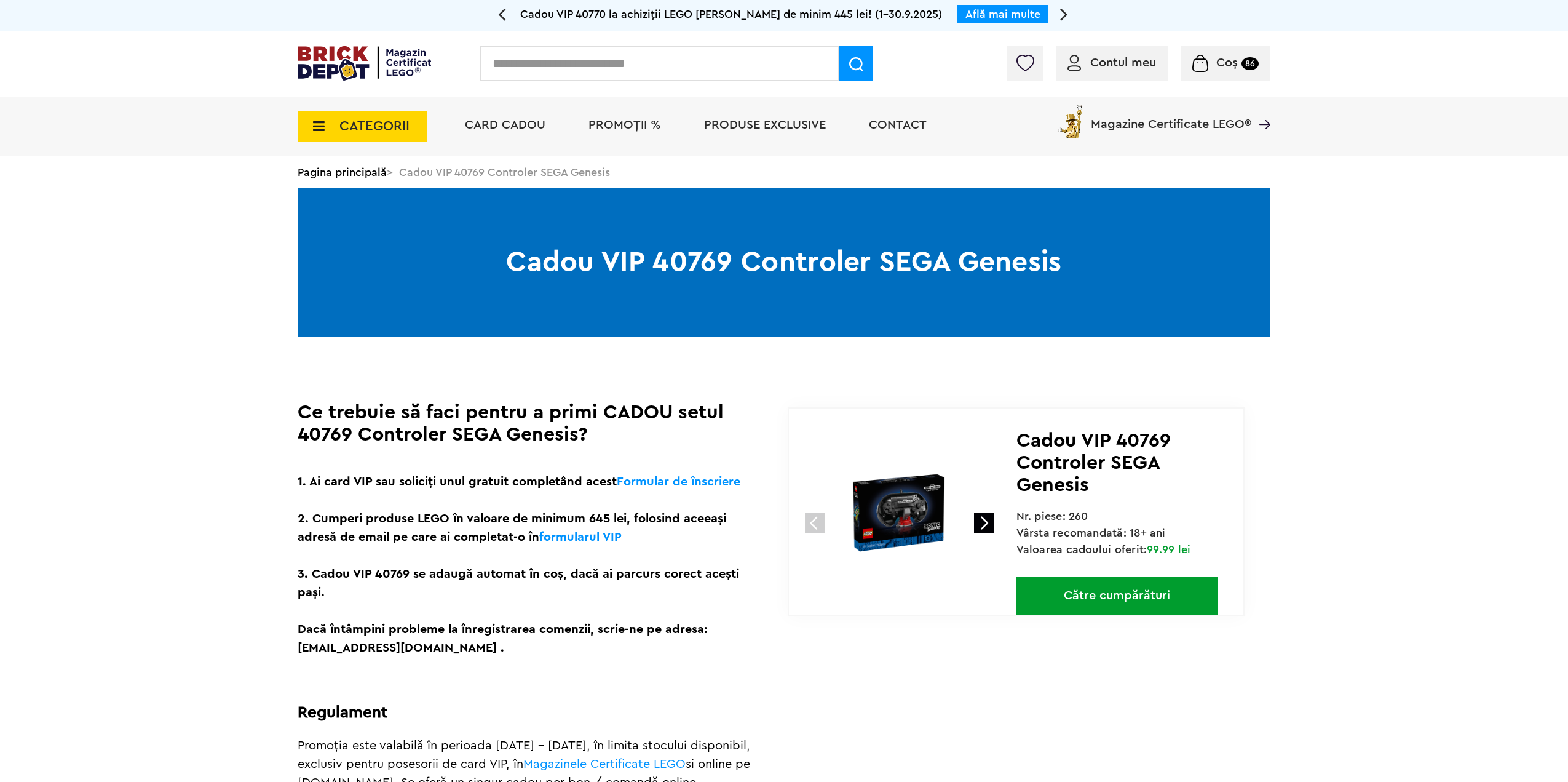
click at [963, 519] on div "1 2" at bounding box center [902, 502] width 227 height 186
click at [968, 518] on div "1 2" at bounding box center [902, 502] width 227 height 186
click at [970, 518] on div "1 2" at bounding box center [902, 502] width 227 height 186
click at [980, 519] on link at bounding box center [983, 523] width 19 height 19
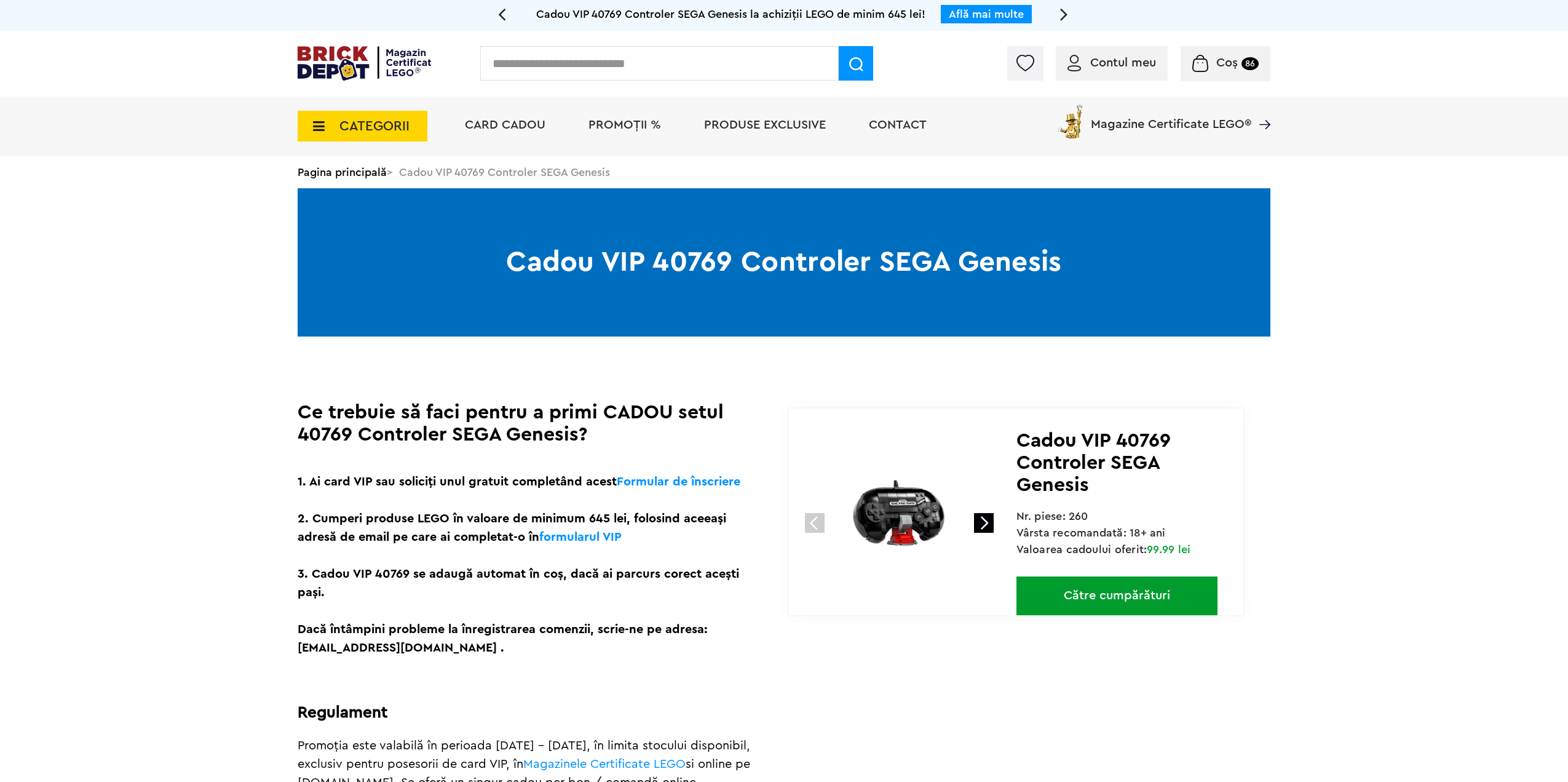
click at [980, 519] on link at bounding box center [983, 523] width 19 height 19
click at [774, 522] on div "Ce trebuie să faci pentru a primi CADOU setul 40769 Controler SEGA Genesis? 1. …" at bounding box center [783, 789] width 972 height 778
click at [805, 521] on link at bounding box center [814, 523] width 19 height 19
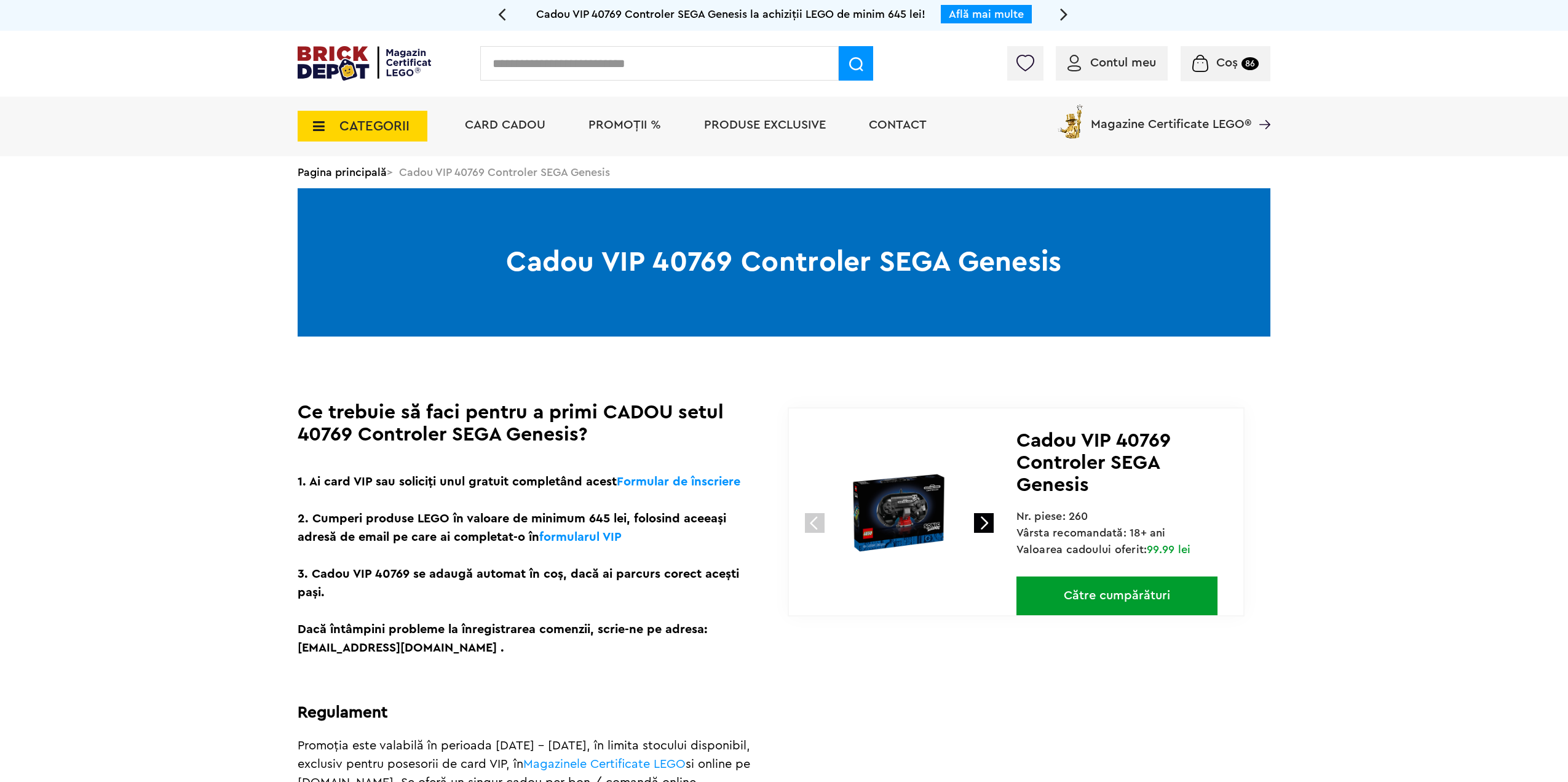
drag, startPoint x: 1488, startPoint y: 480, endPoint x: 906, endPoint y: 123, distance: 682.8
click at [1228, 52] on div "Coș 86" at bounding box center [1225, 63] width 90 height 35
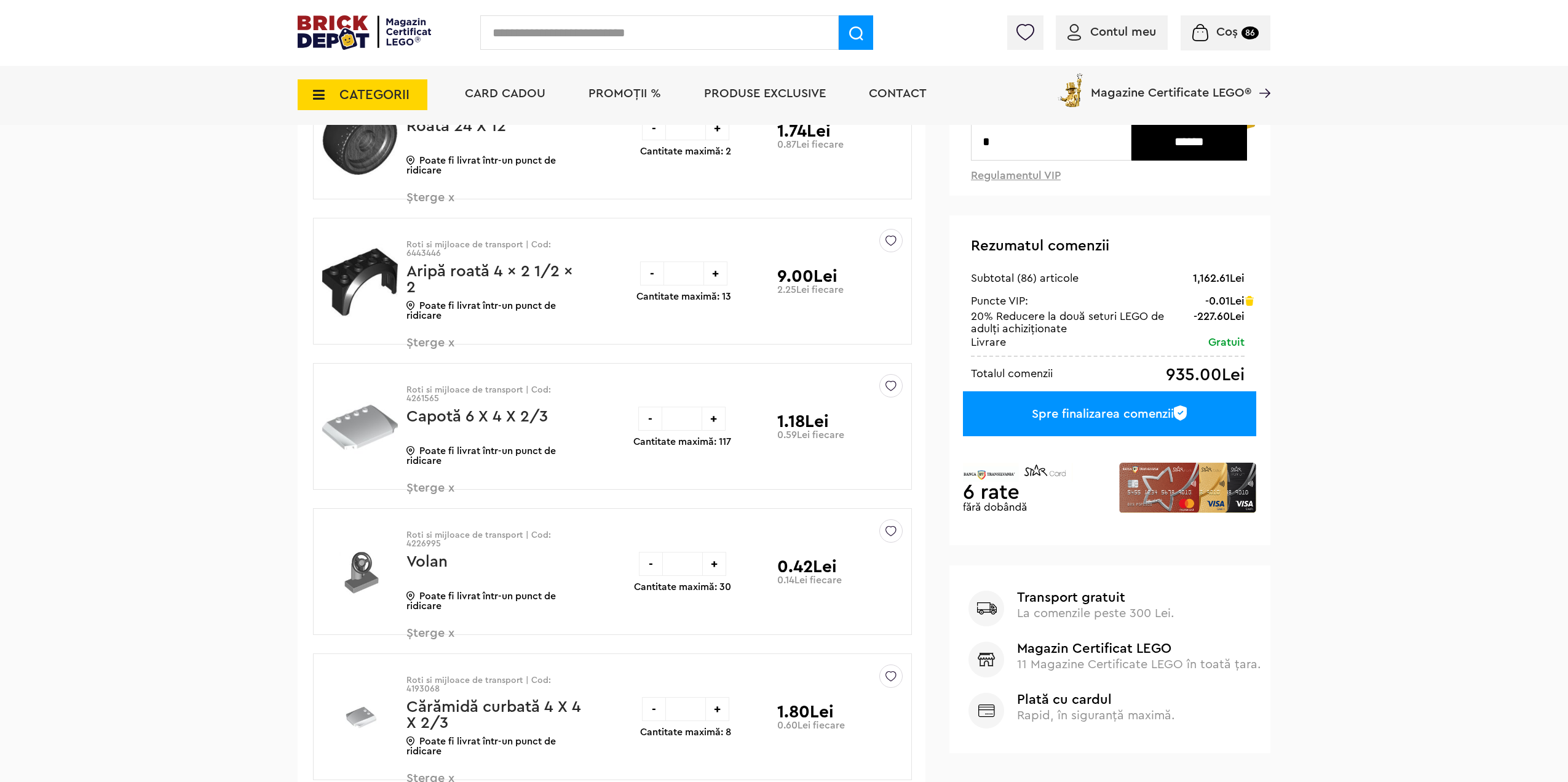
scroll to position [123, 0]
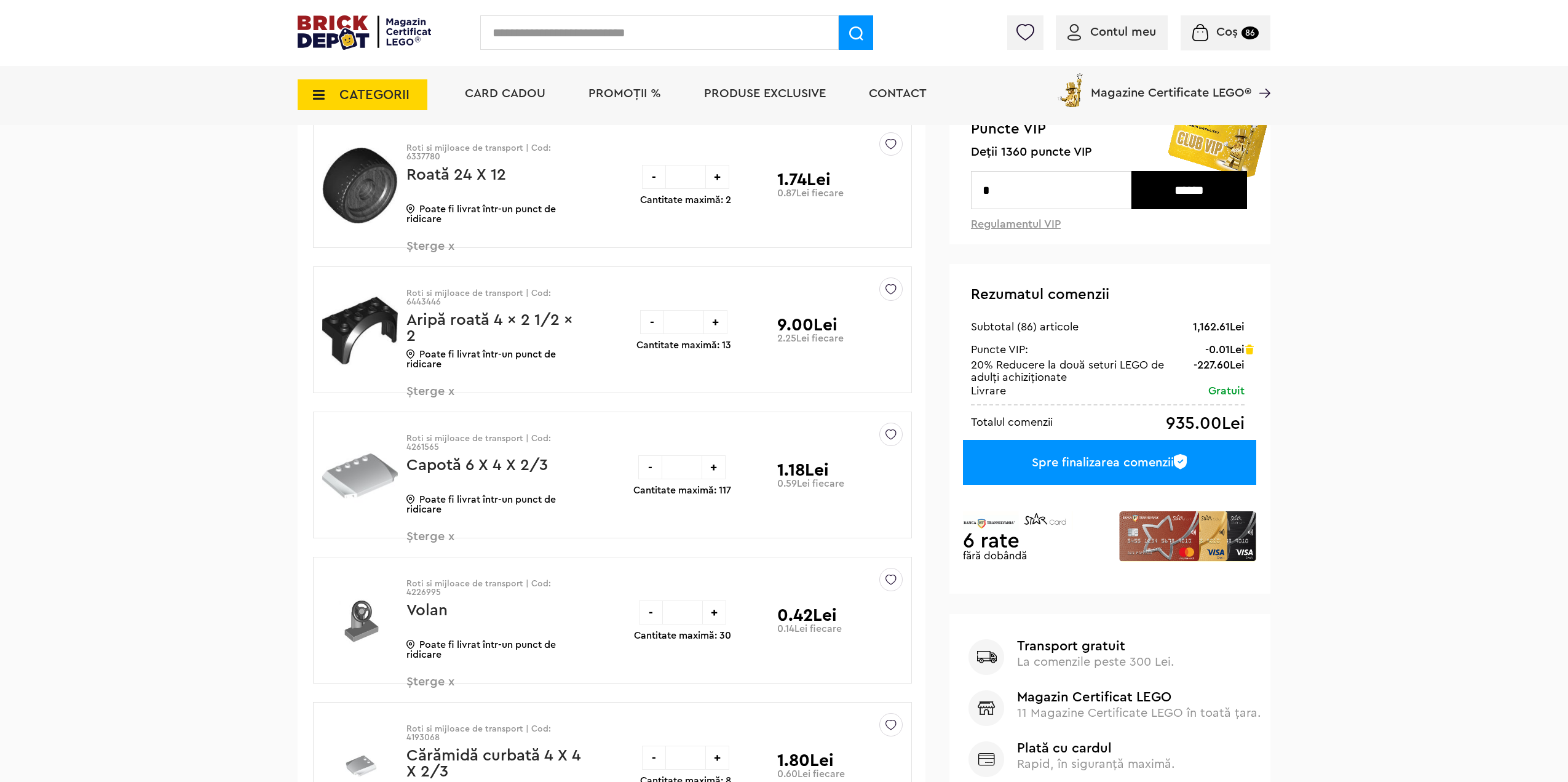
click at [1098, 470] on div "Spre finalizarea comenzii" at bounding box center [1109, 462] width 293 height 45
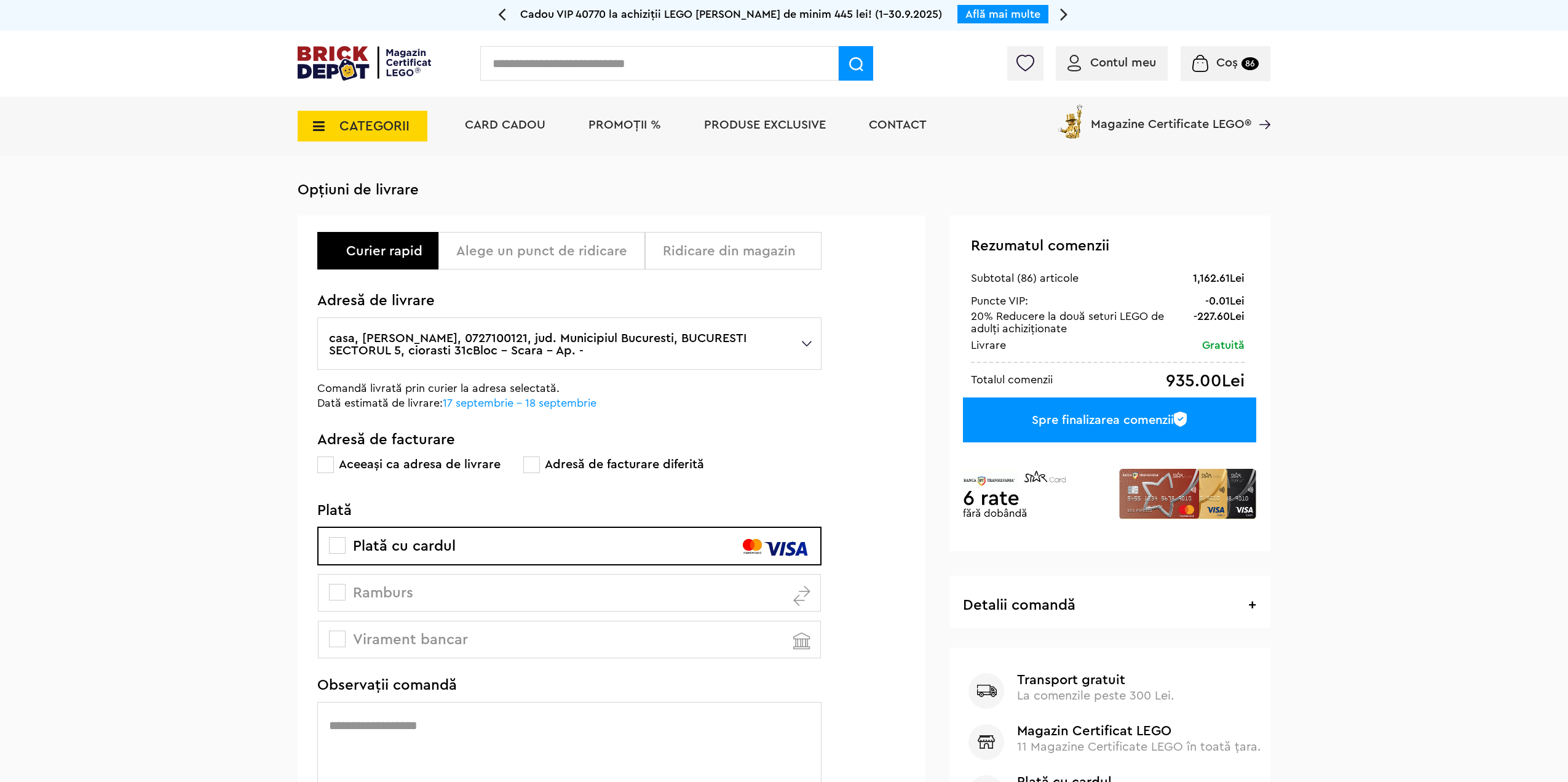
click at [628, 338] on label "casa, hrynczuk andrei, 0727100121, jud. Municipiul Bucuresti, BUCURESTI SECTORU…" at bounding box center [570, 343] width 505 height 52
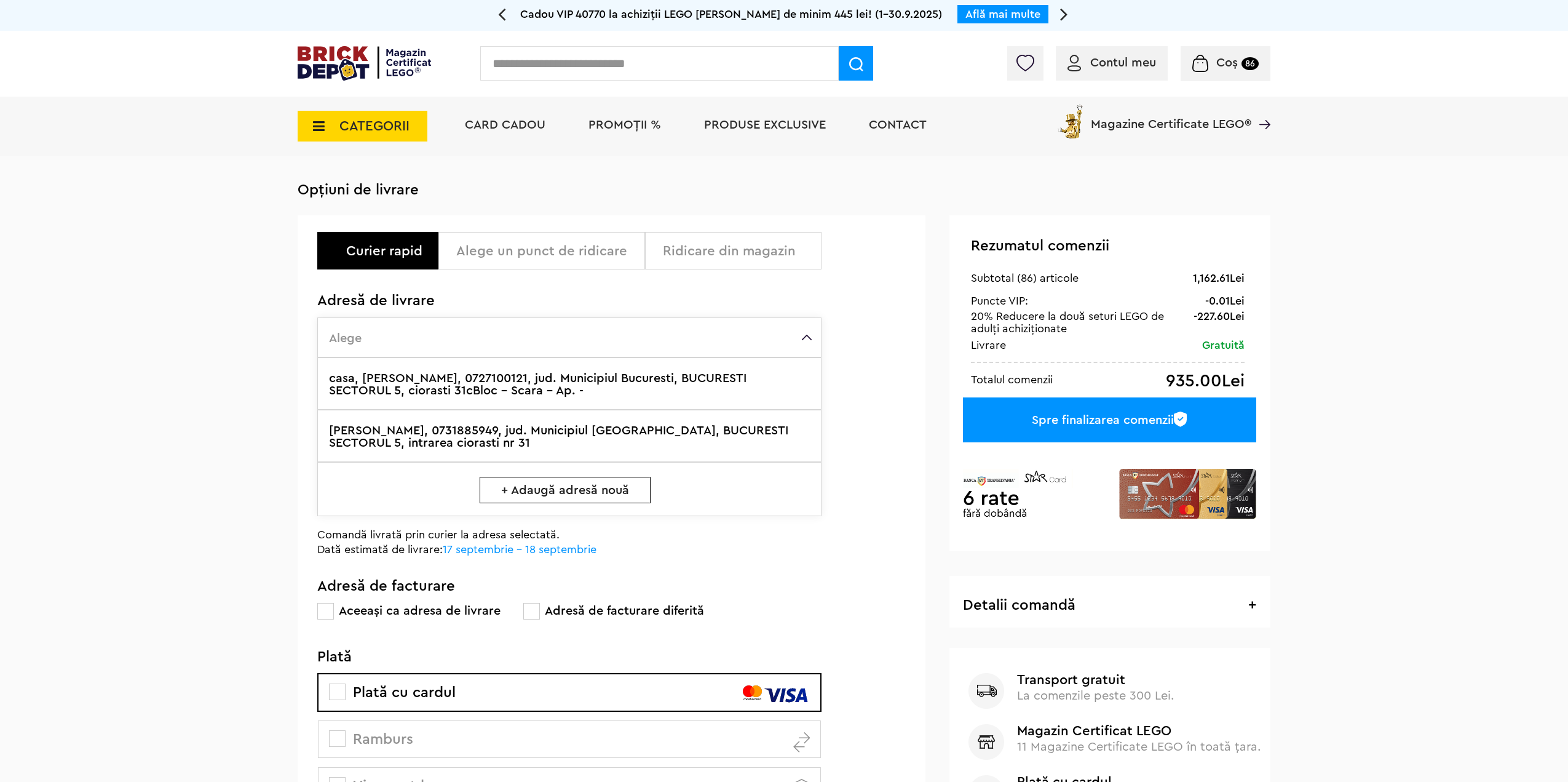
click at [482, 434] on label "andrei hrynczuk, 0731885949, jud. Municipiul Bucuresti, BUCURESTI SECTORUL 5, i…" at bounding box center [570, 435] width 505 height 52
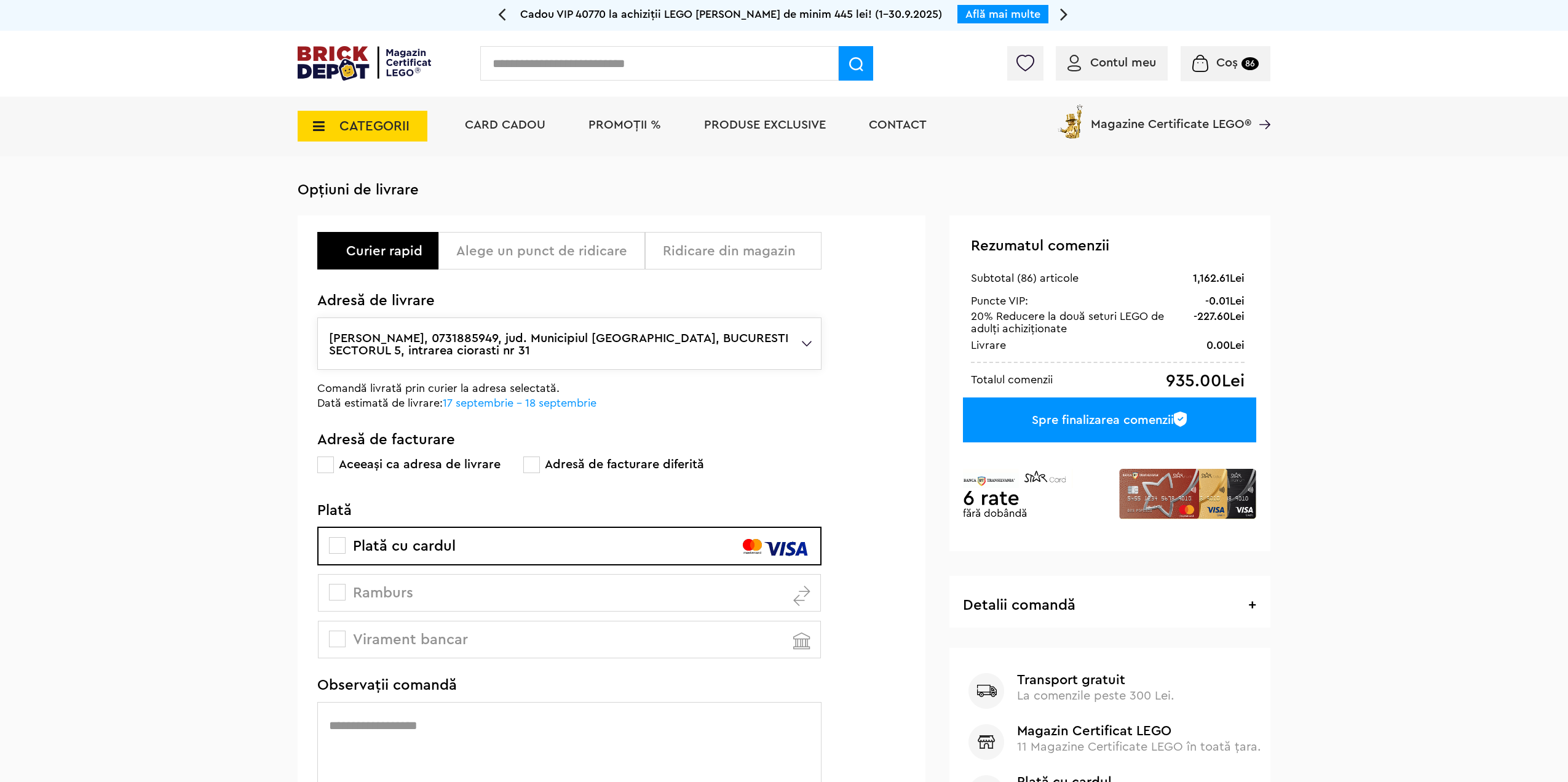
click at [1061, 595] on div "Detalii comandă + - Roată 24 X 12 2 1.74Lei Aripă roată 4 x 2 1/2 x 2 4 9.00Lei…" at bounding box center [1110, 601] width 321 height 52
click at [1061, 604] on h3 "Detalii comandă + -" at bounding box center [1109, 605] width 293 height 15
click at [1241, 608] on h3 "Detalii comandă + -" at bounding box center [1109, 605] width 293 height 15
click at [1260, 606] on div "Detalii comandă + - Roată 24 X 12 2 1.74Lei Aripă roată 4 x 2 1/2 x 2 4 9.00Lei…" at bounding box center [1110, 601] width 321 height 52
click at [1254, 604] on span "+" at bounding box center [1252, 605] width 8 height 15
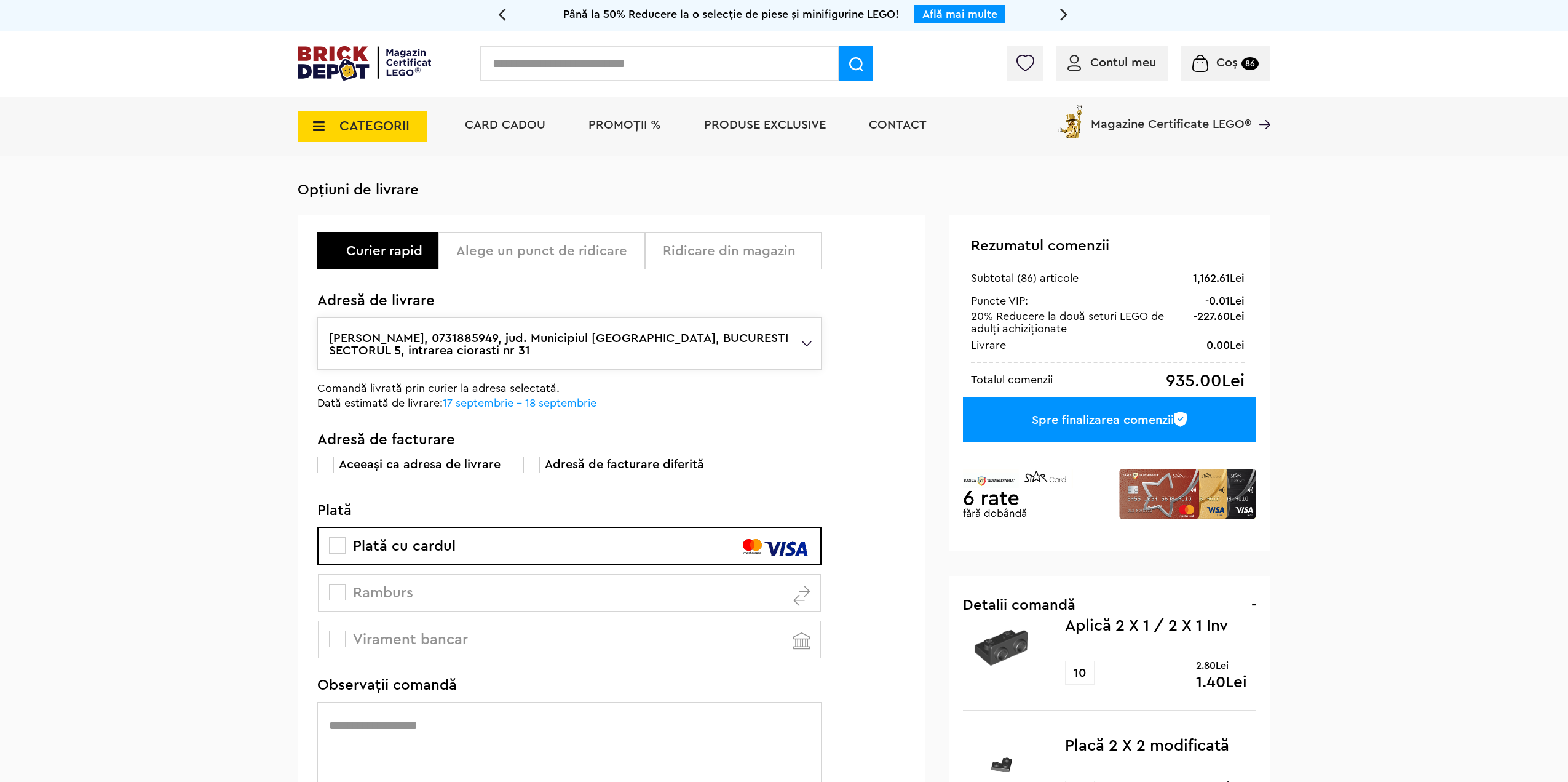
click at [1152, 420] on div "Spre finalizarea comenzii" at bounding box center [1109, 419] width 293 height 45
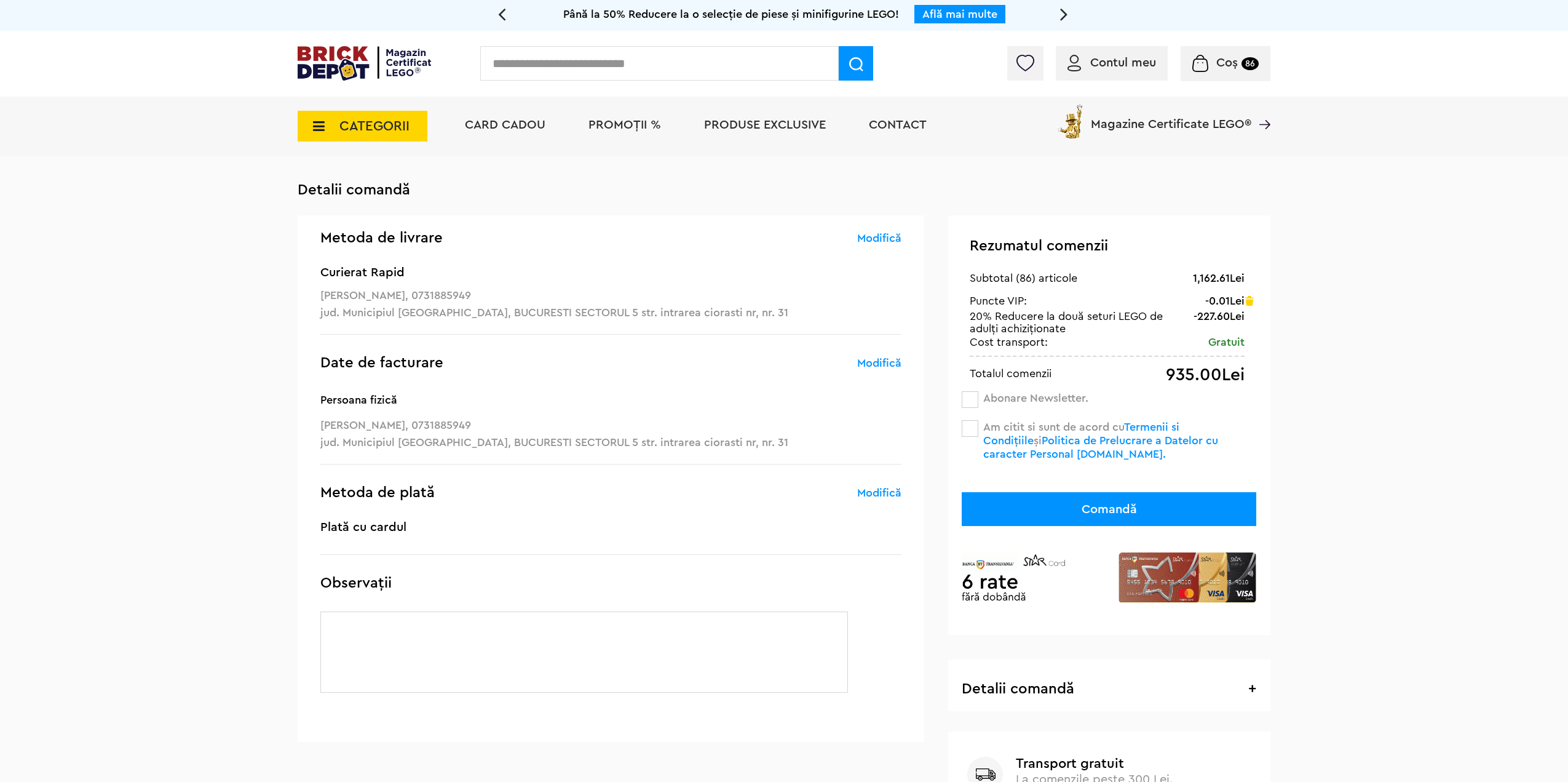
click at [990, 505] on button "Comandă" at bounding box center [1109, 508] width 295 height 34
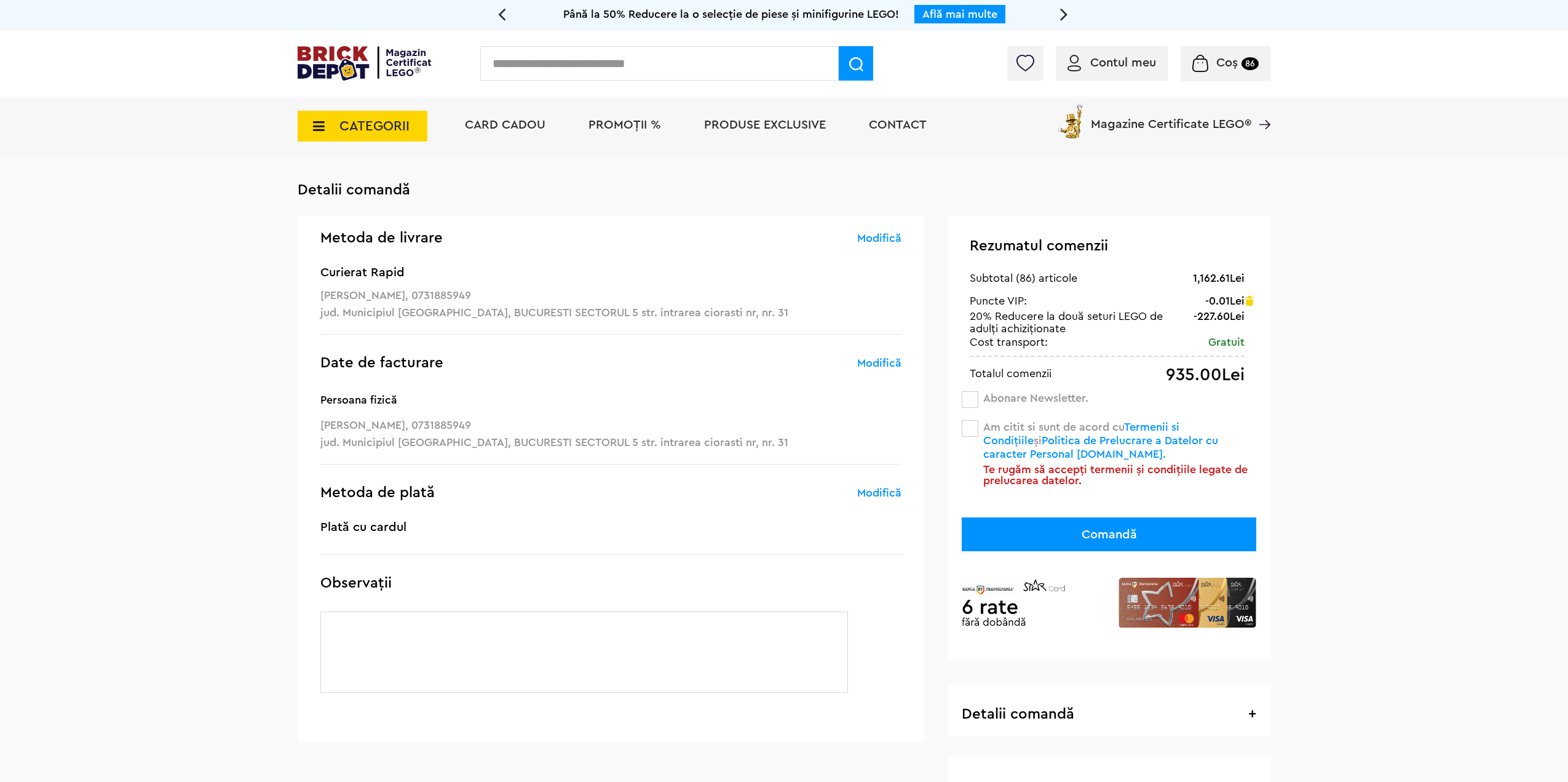
click at [968, 433] on span at bounding box center [970, 428] width 16 height 16
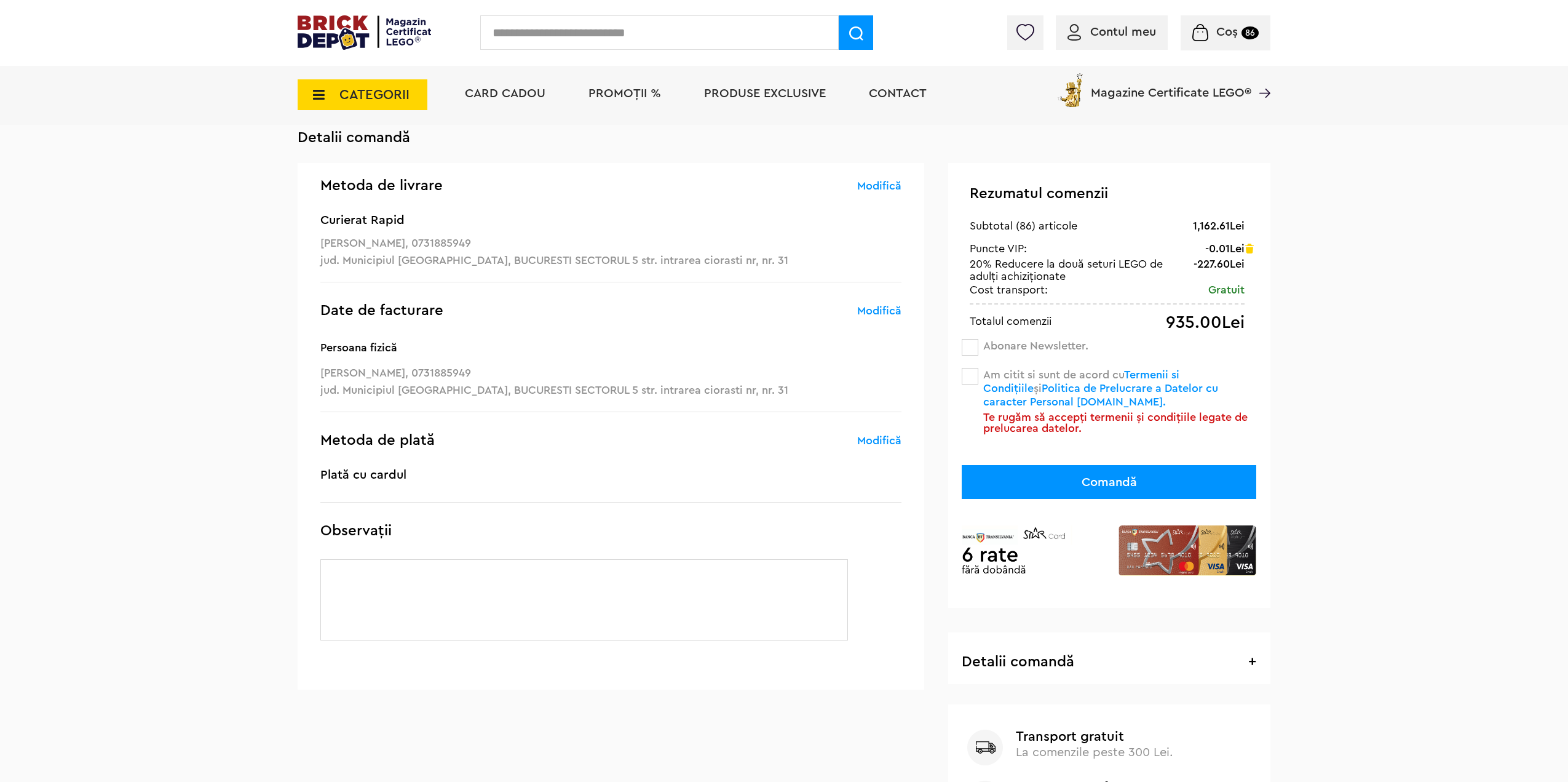
scroll to position [62, 0]
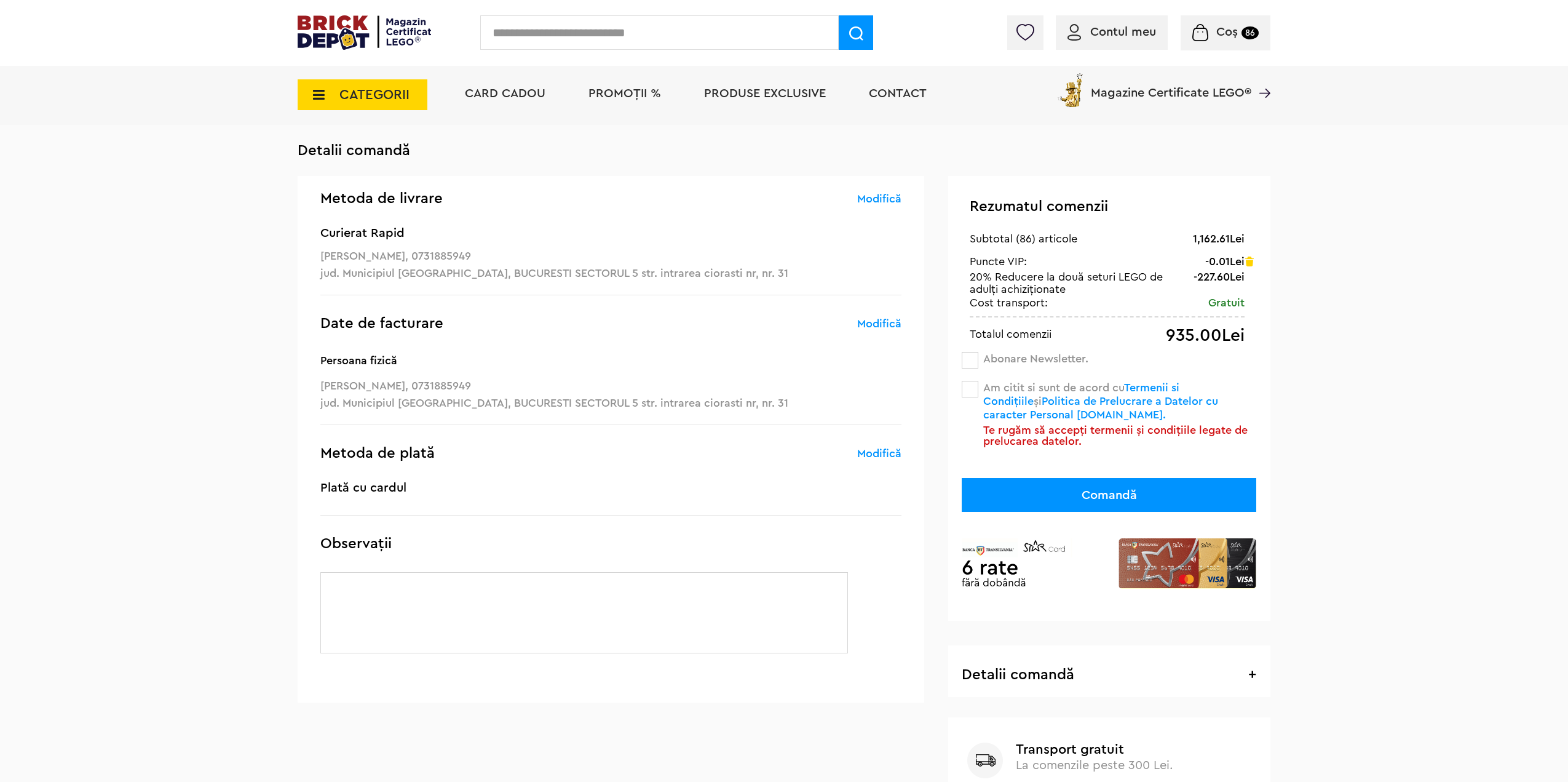
click at [1033, 489] on button "Comandă" at bounding box center [1109, 495] width 295 height 34
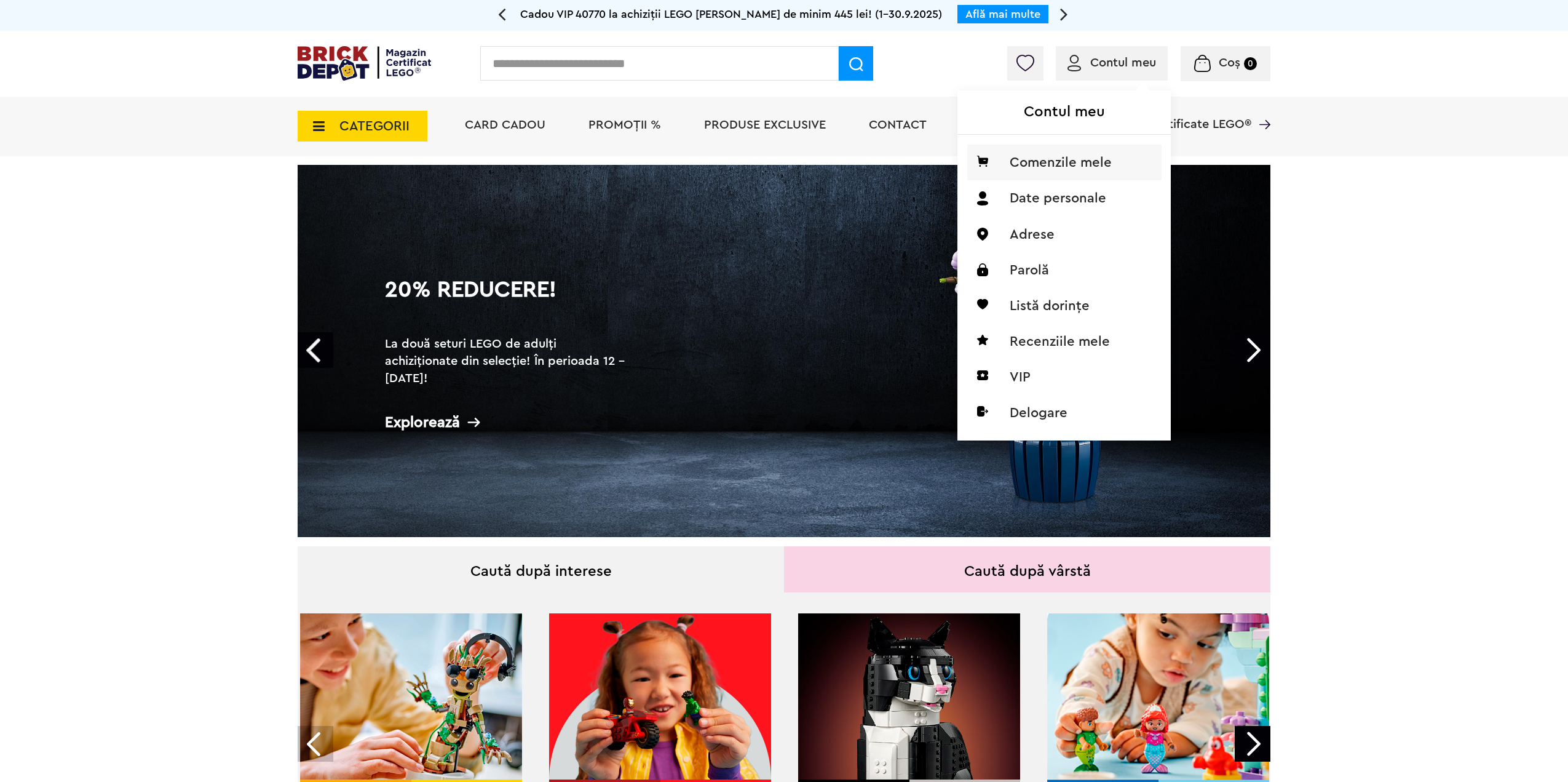
click at [1049, 166] on li "Comenzile mele" at bounding box center [1064, 163] width 194 height 36
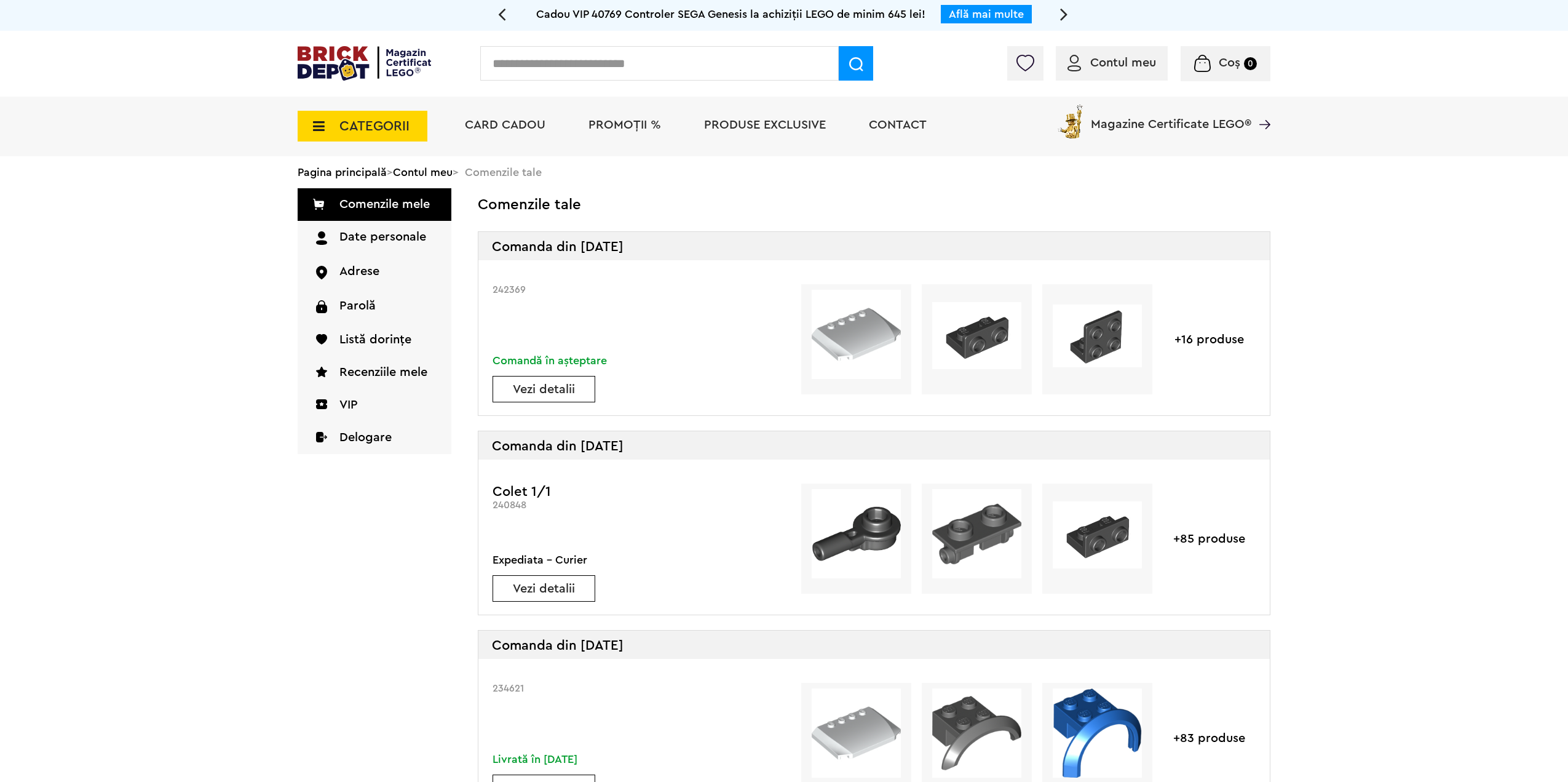
click at [548, 388] on link "Vezi detalii" at bounding box center [544, 389] width 102 height 12
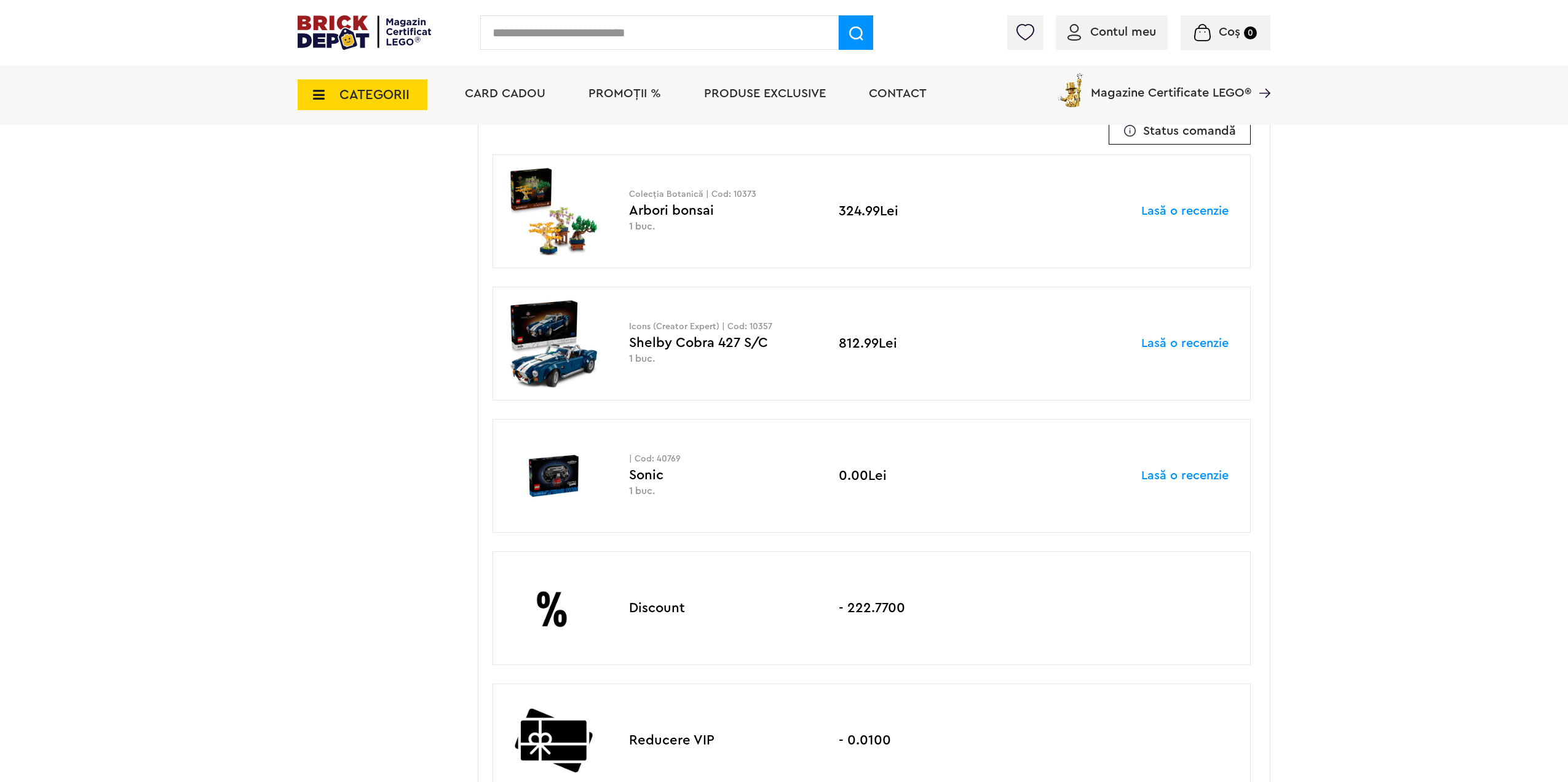
drag, startPoint x: 1435, startPoint y: 472, endPoint x: 1453, endPoint y: 706, distance: 234.7
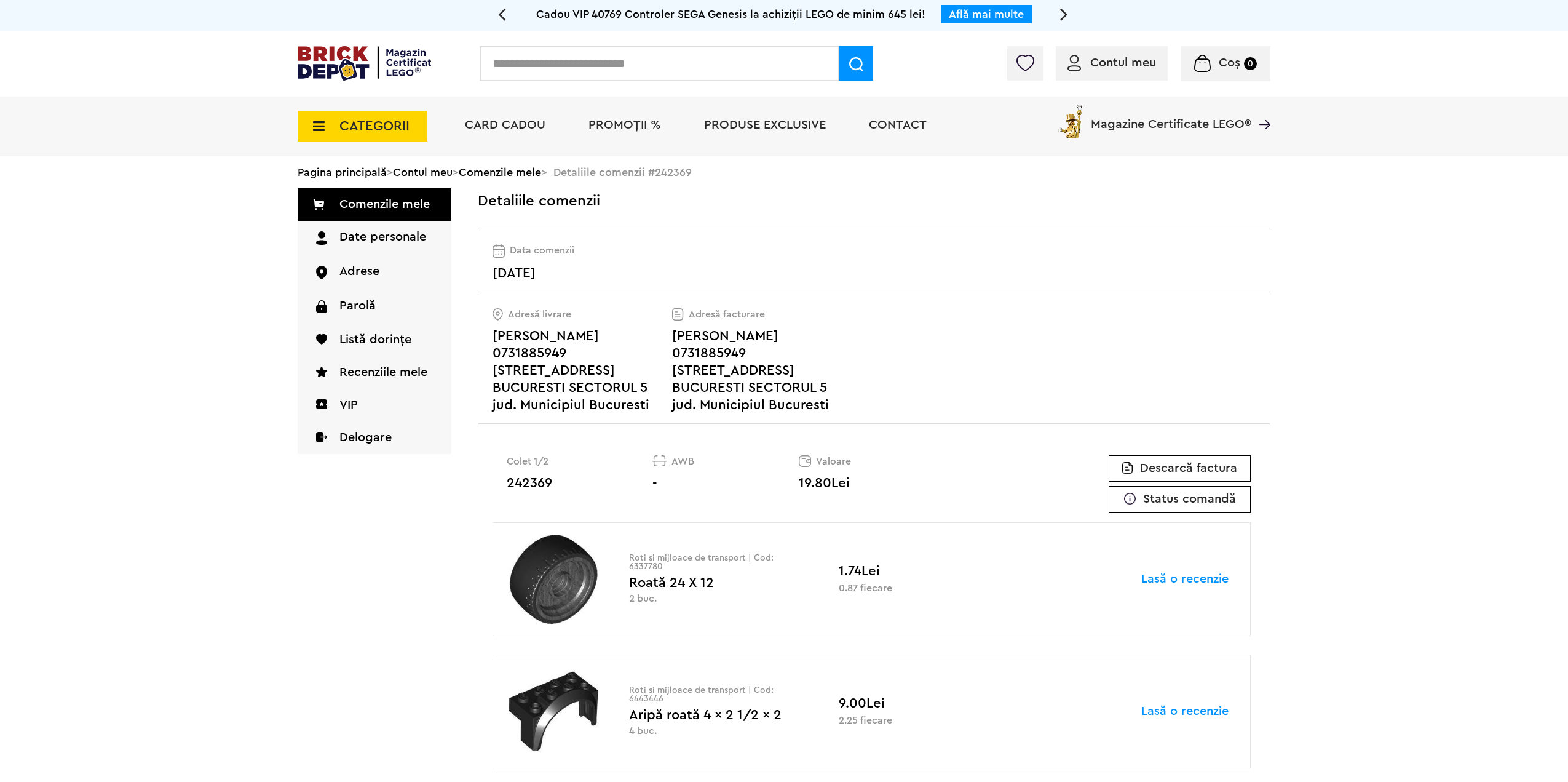
drag, startPoint x: 1187, startPoint y: 259, endPoint x: 1042, endPoint y: 101, distance: 214.5
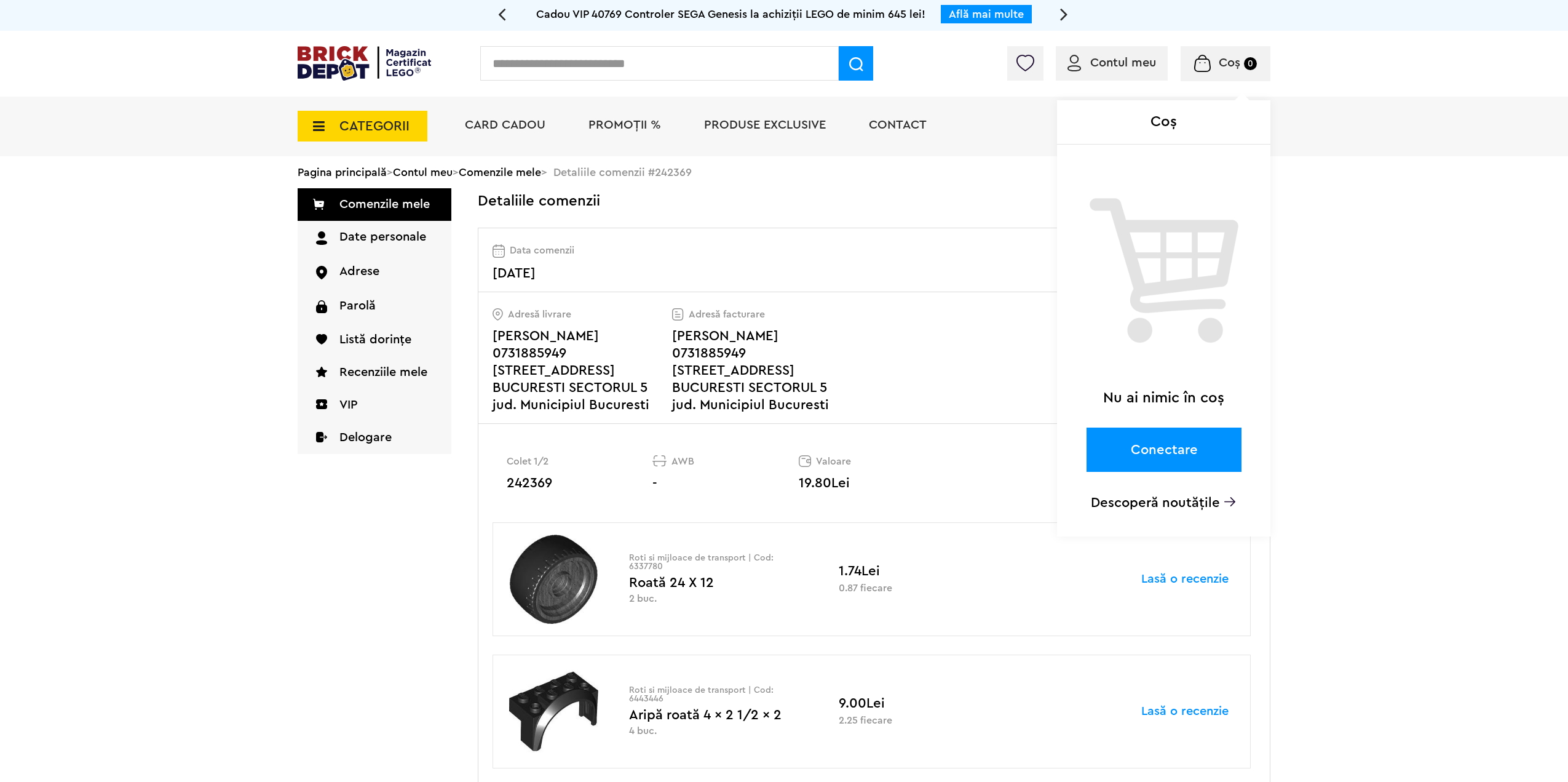
click at [1236, 62] on span "Coș" at bounding box center [1230, 62] width 21 height 12
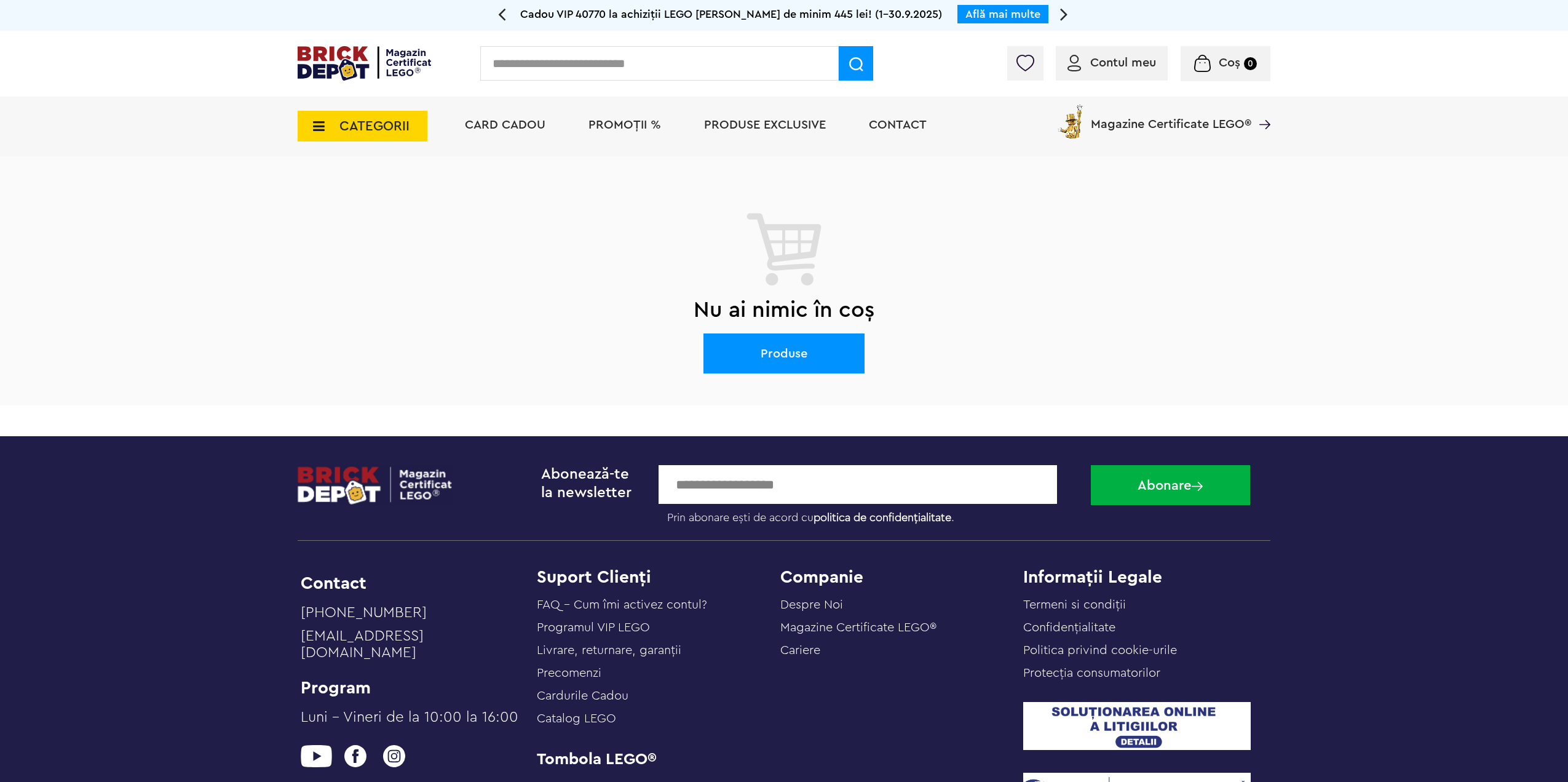
click at [601, 131] on span "PROMOȚII %" at bounding box center [624, 125] width 72 height 12
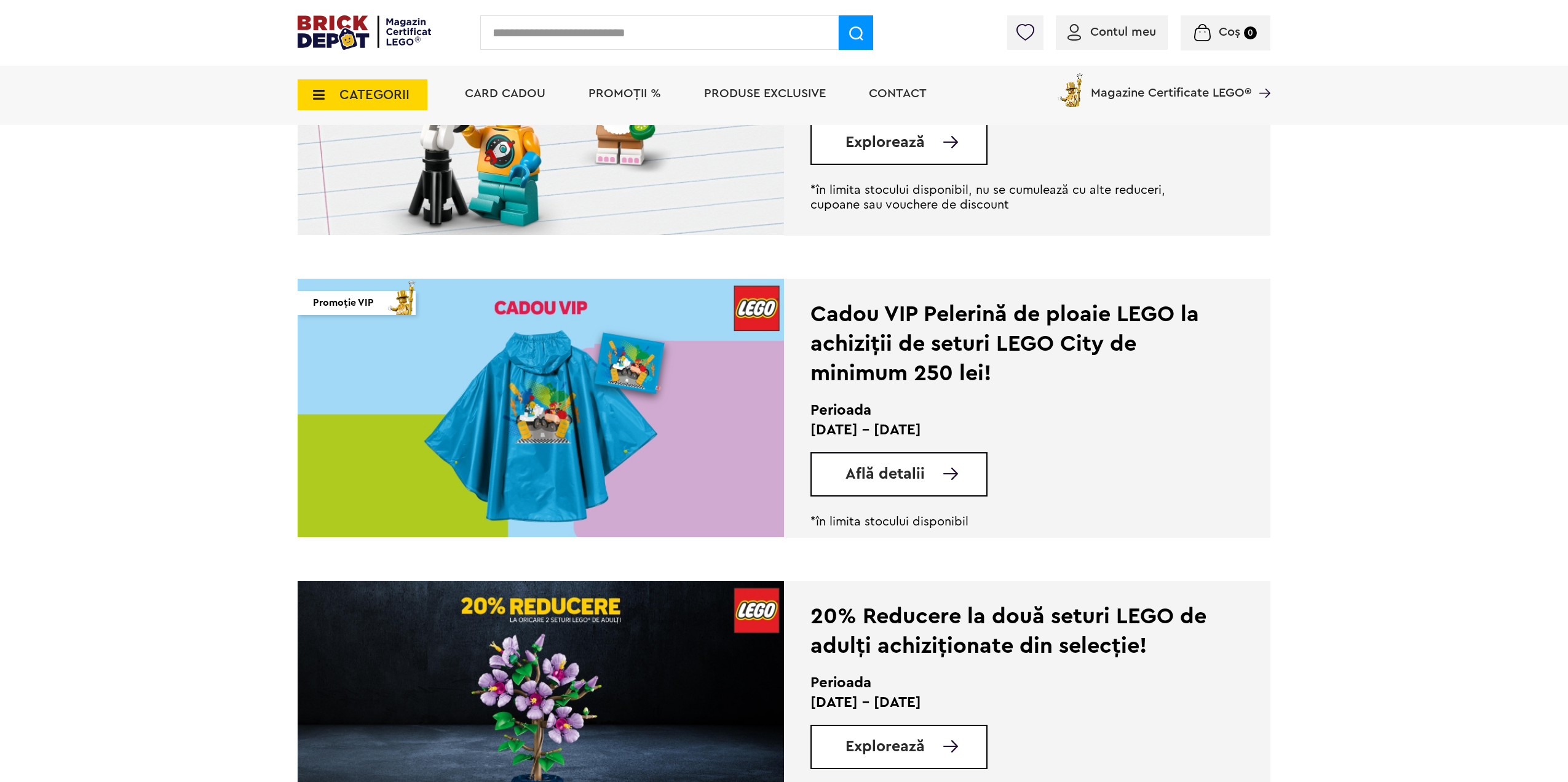
scroll to position [615, 0]
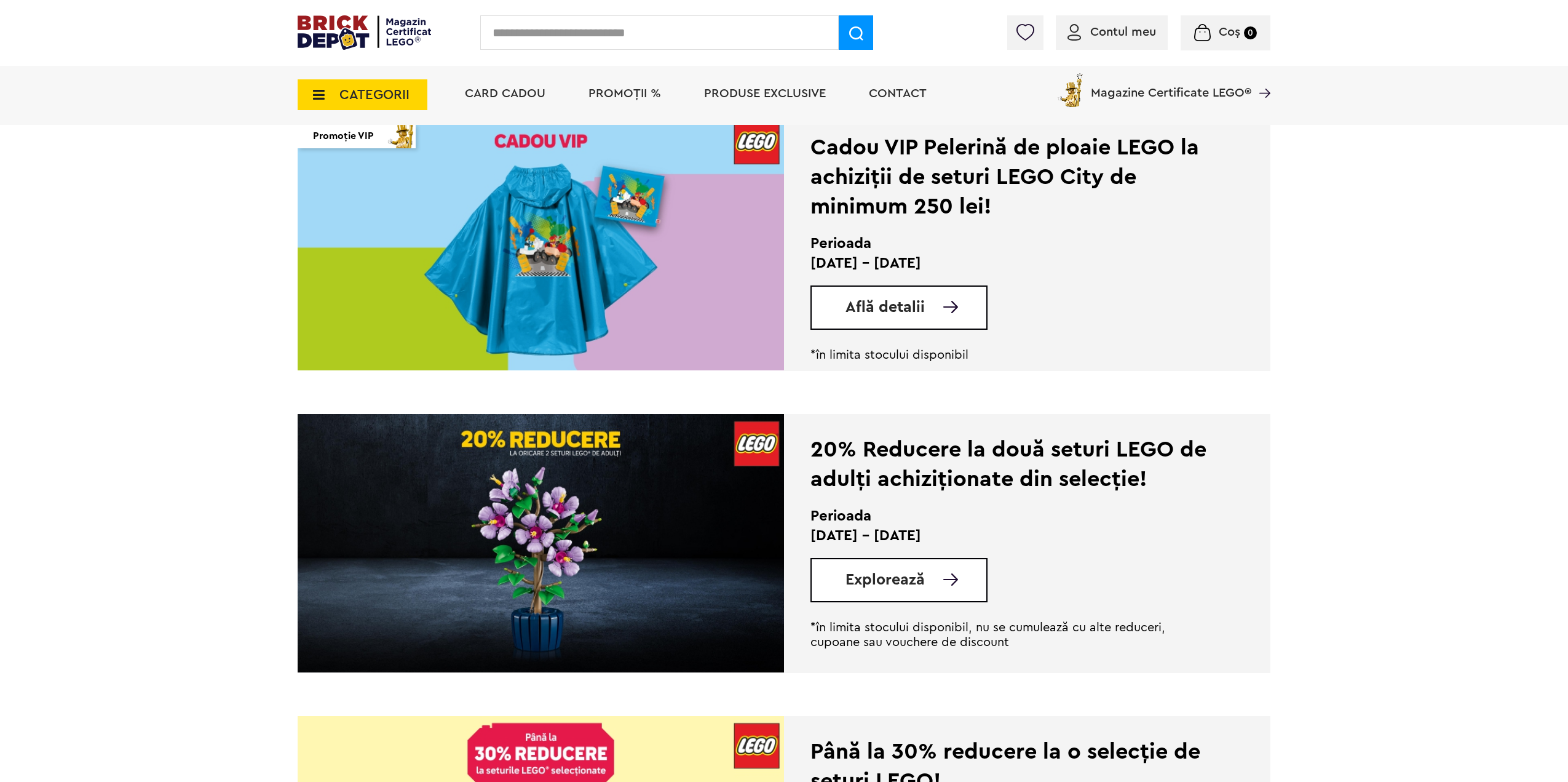
click at [891, 587] on span "Explorează" at bounding box center [885, 579] width 80 height 15
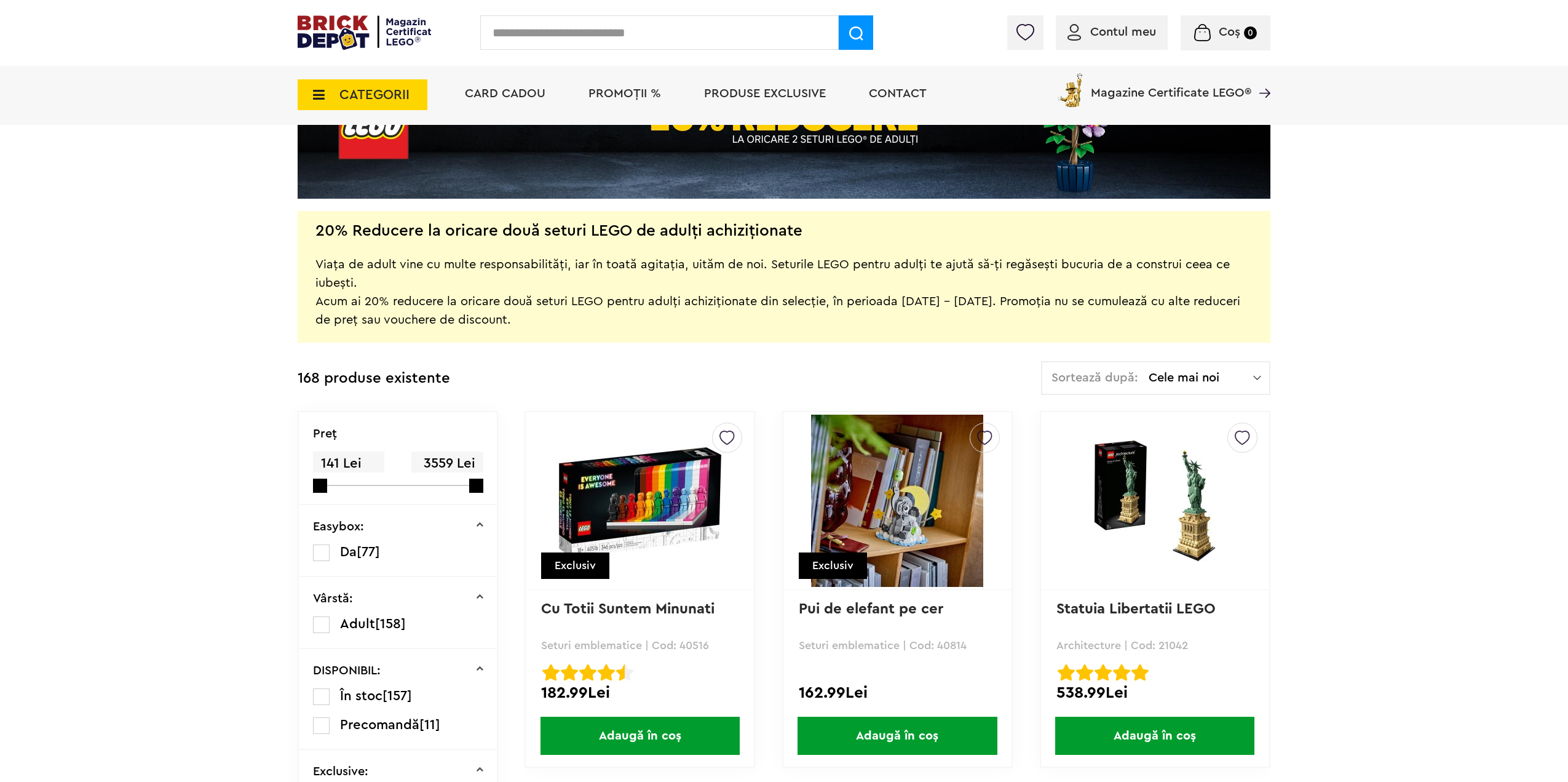
scroll to position [369, 0]
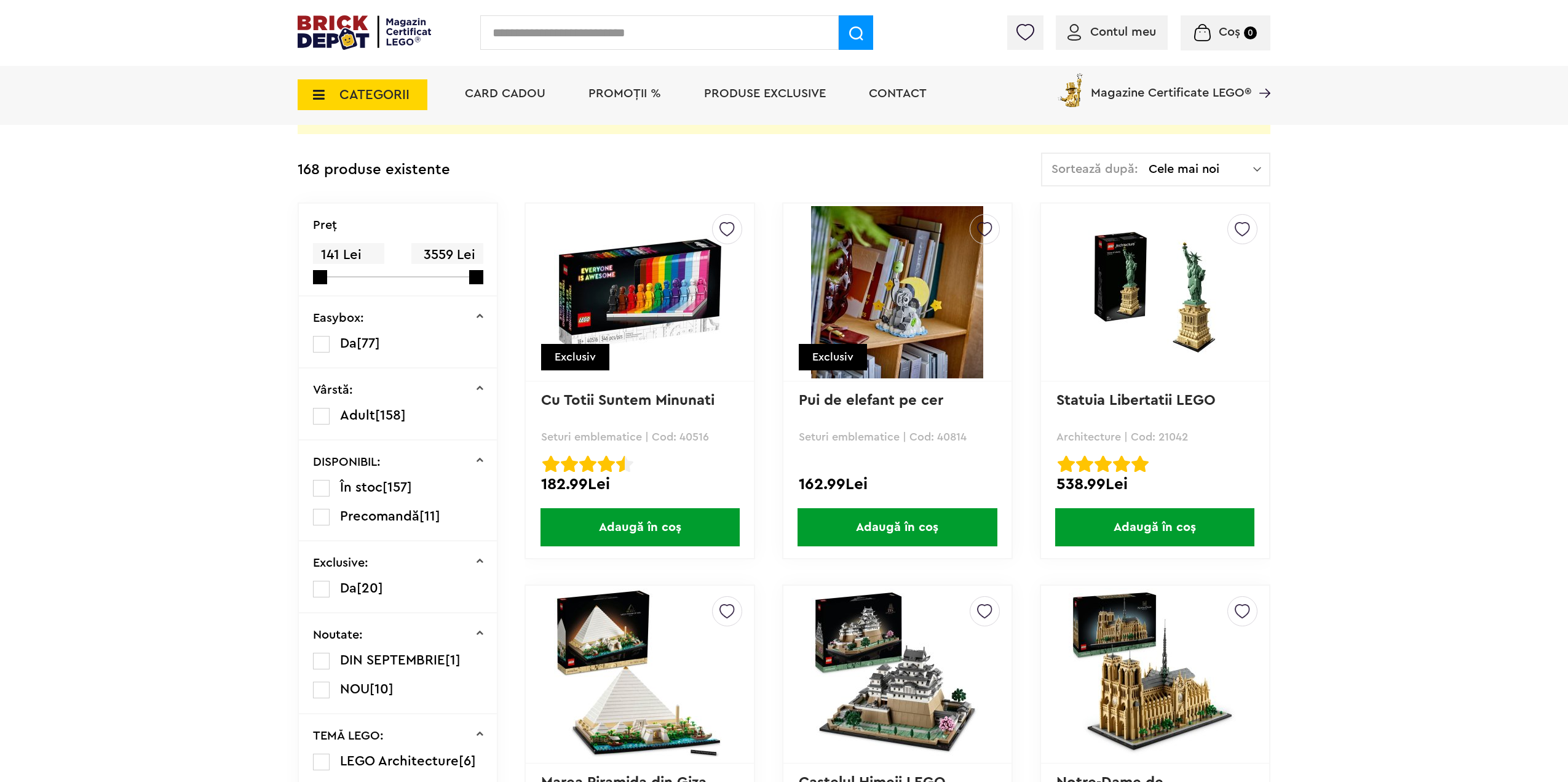
click at [1129, 522] on span "Adaugă în coș" at bounding box center [1155, 527] width 199 height 38
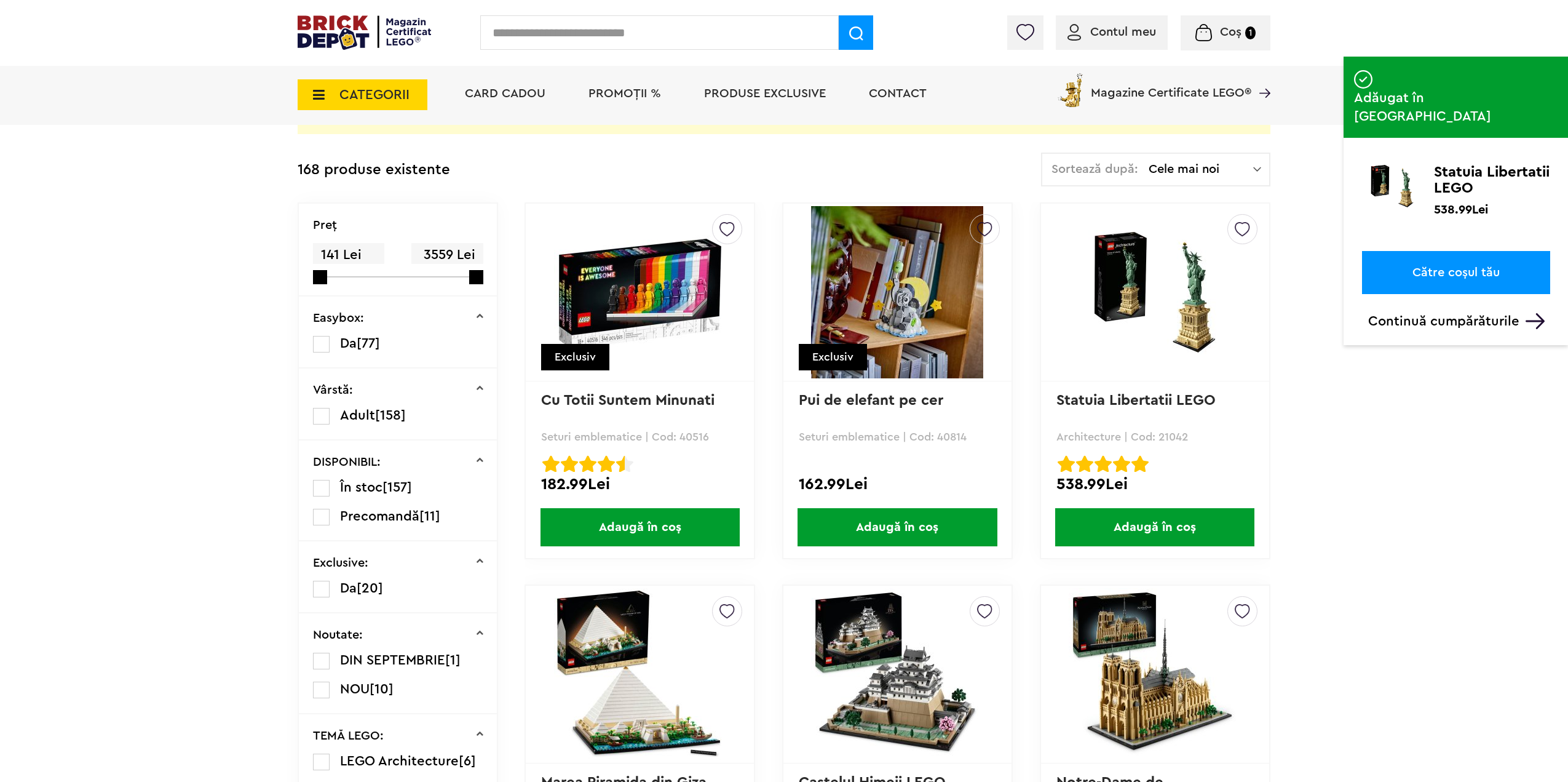
click at [1254, 44] on div "Coș 1" at bounding box center [1225, 32] width 90 height 35
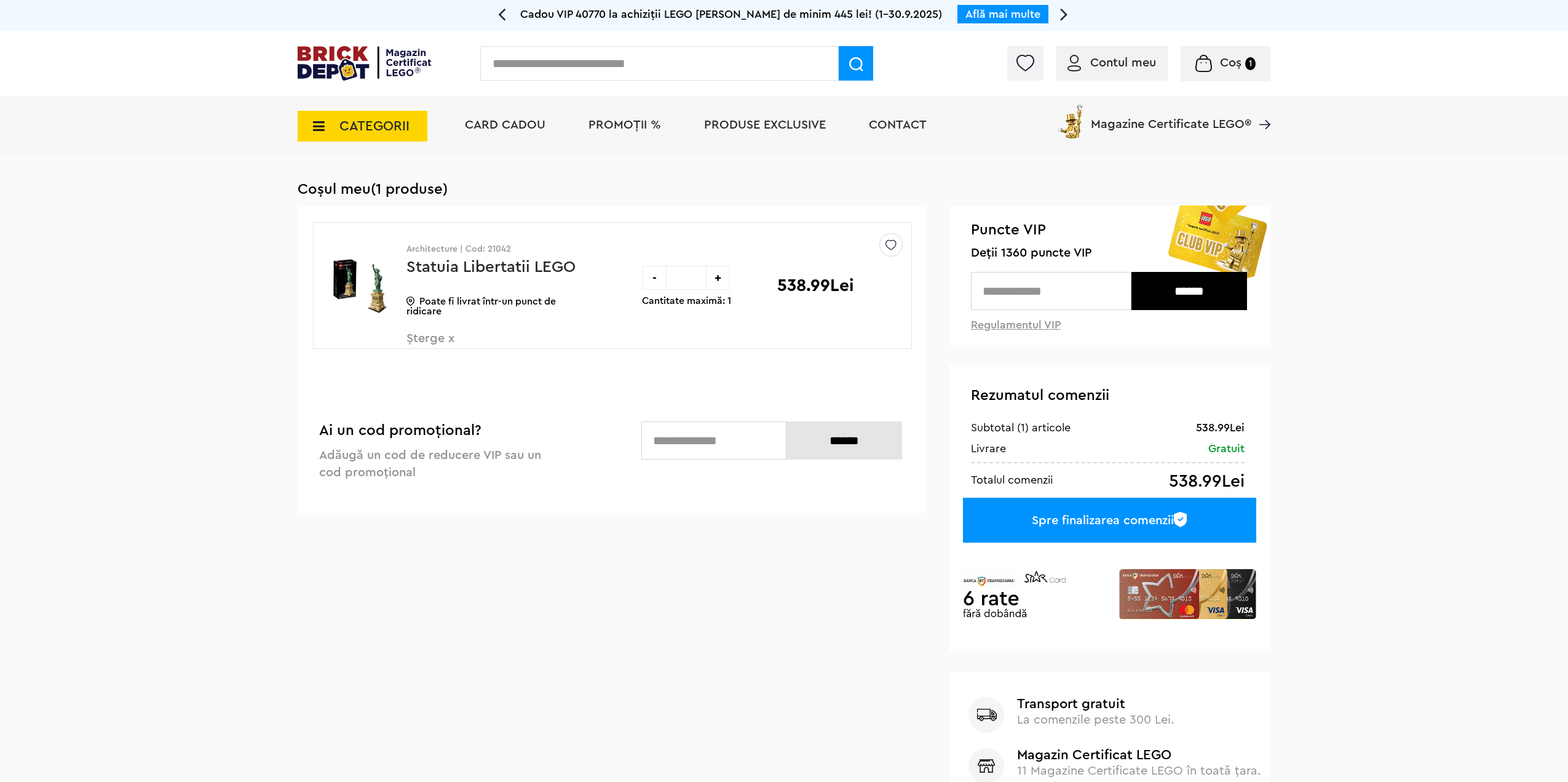
click at [656, 282] on div "-" at bounding box center [654, 277] width 24 height 24
